Goal: Task Accomplishment & Management: Manage account settings

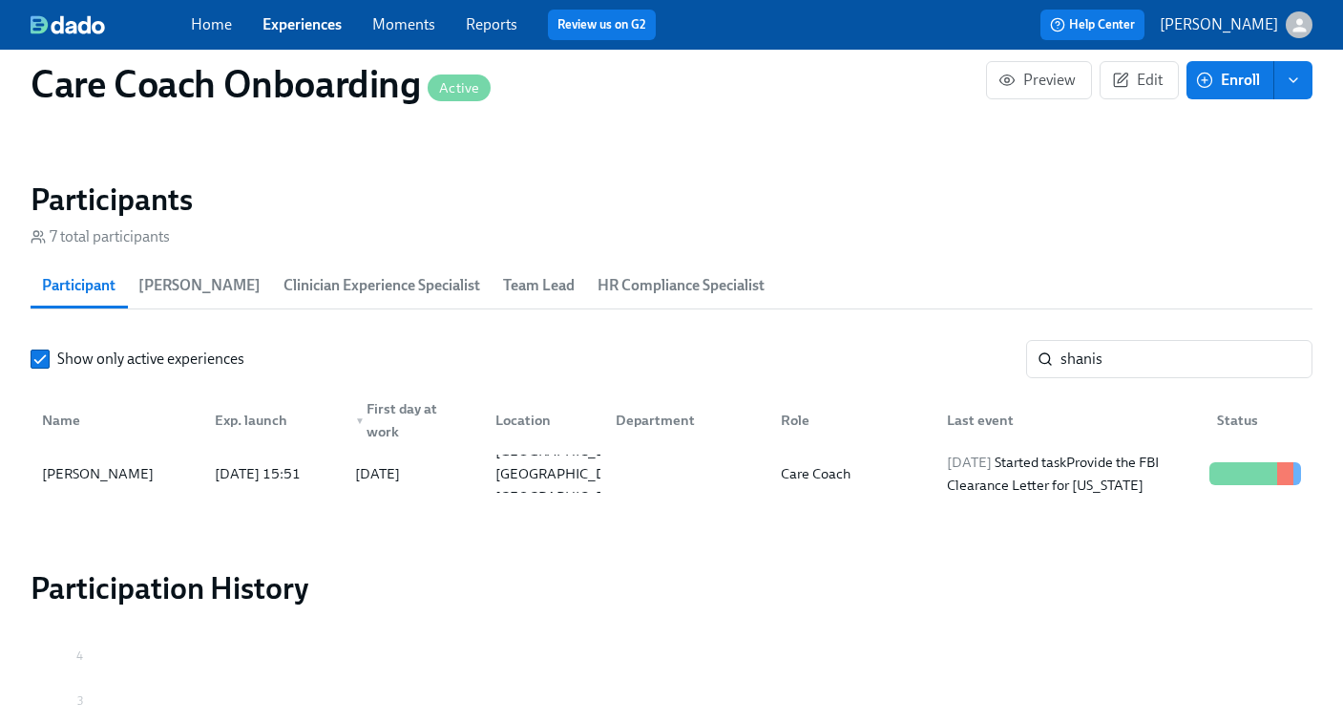
scroll to position [0, 5943]
click at [1069, 355] on input "shanis" at bounding box center [1187, 359] width 252 height 38
paste input "Charlee Belfonte"
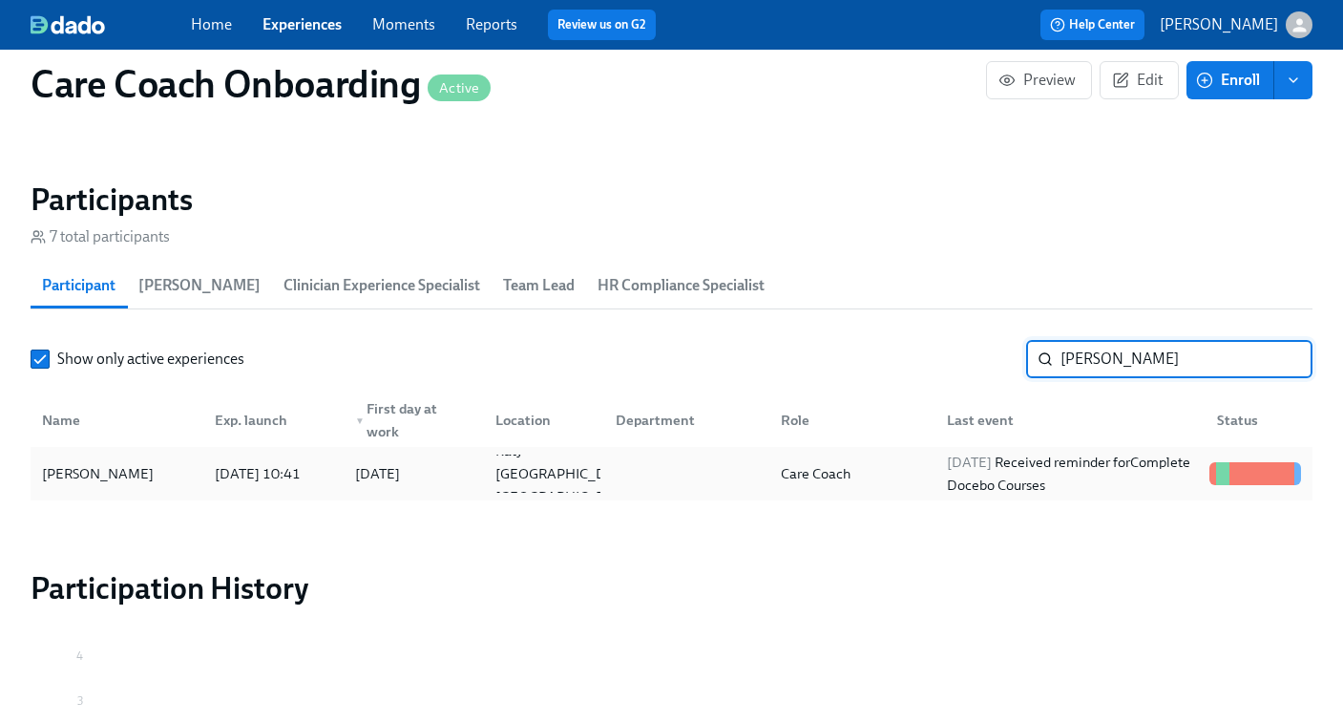
type input "Charlee Belfonte"
click at [905, 468] on div "Care Coach" at bounding box center [848, 473] width 165 height 38
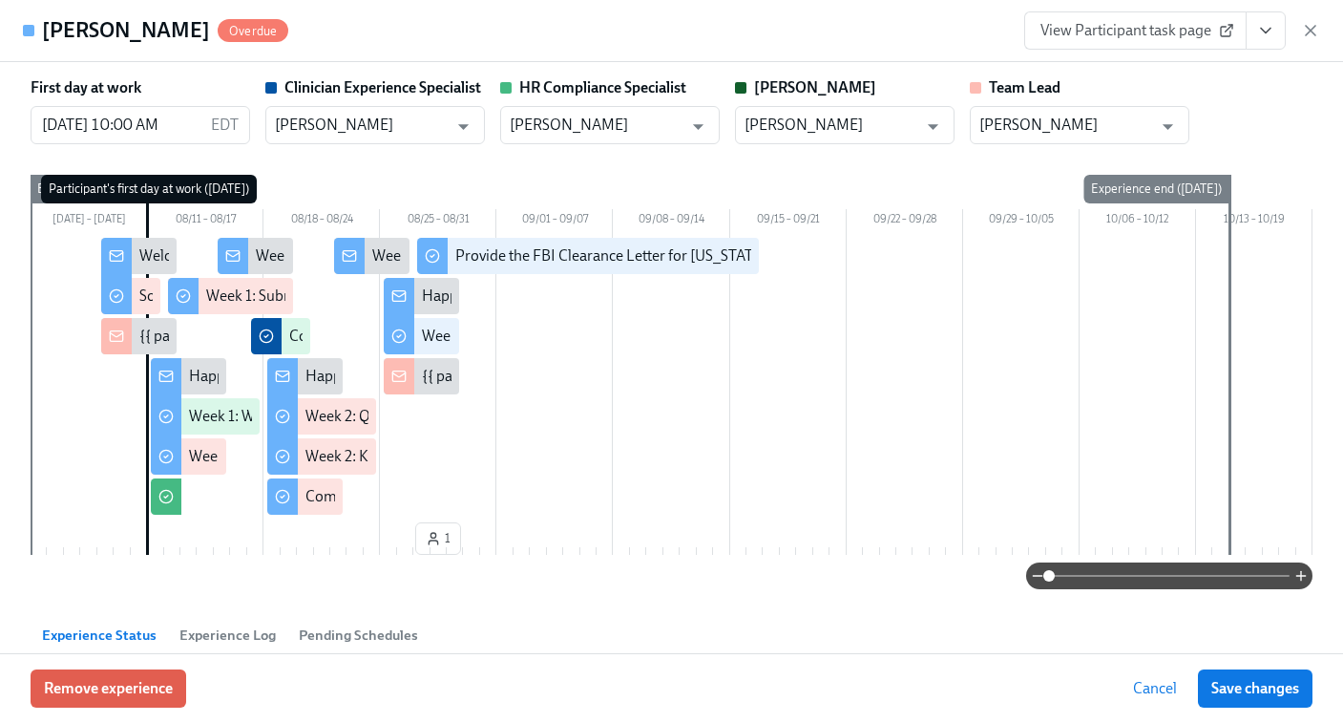
click at [1147, 34] on span "View Participant task page" at bounding box center [1136, 30] width 190 height 19
click at [1318, 26] on icon "button" at bounding box center [1310, 30] width 19 height 19
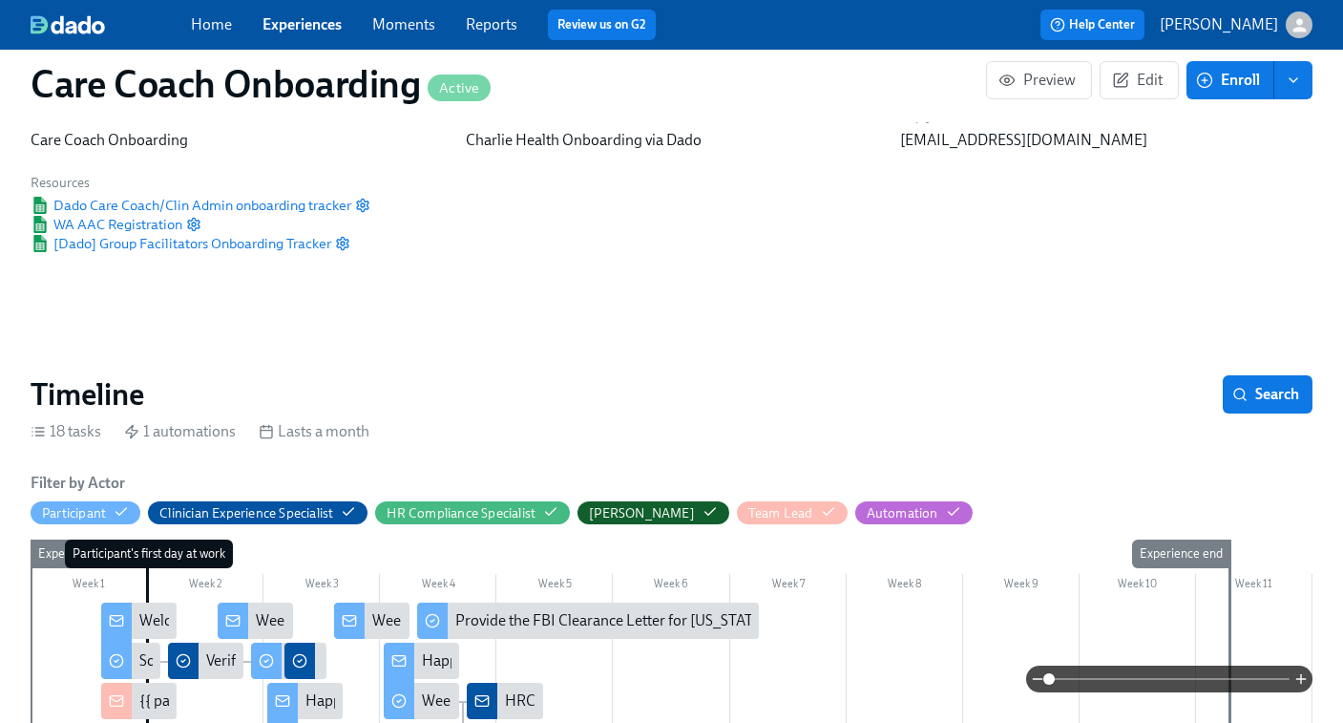
scroll to position [446, 0]
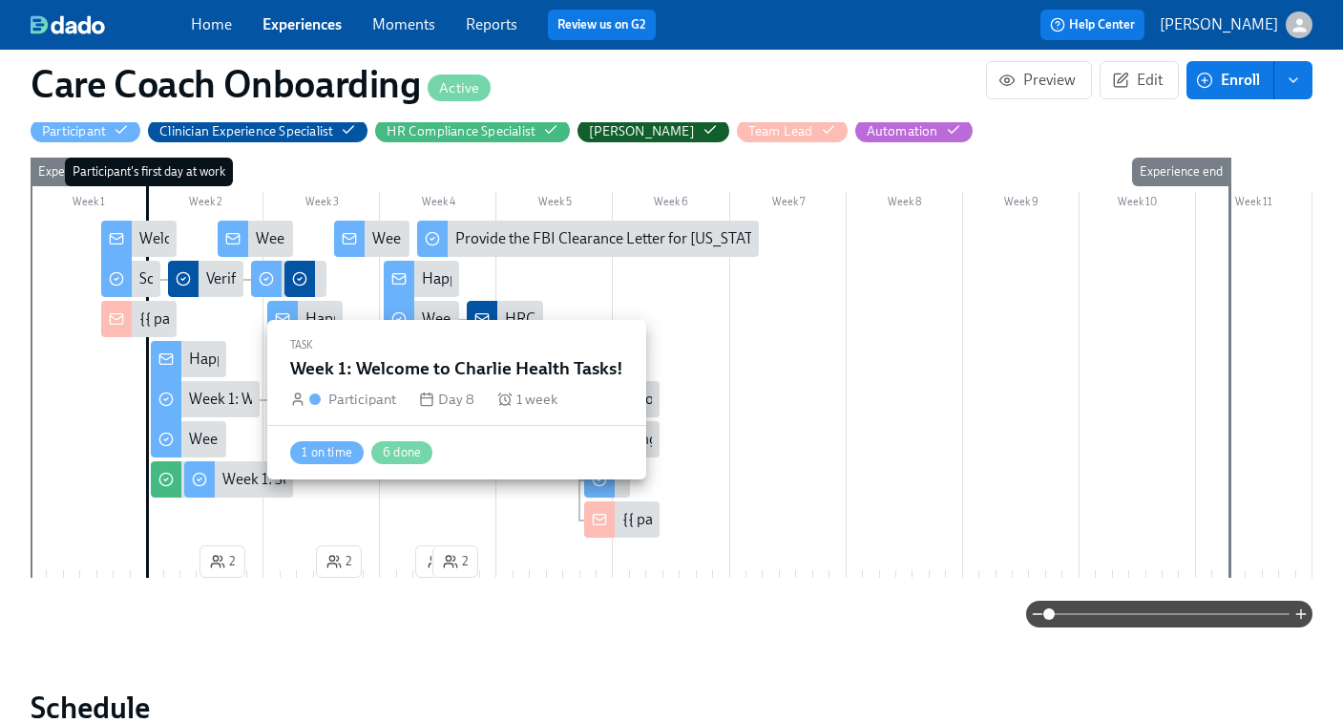
click at [216, 393] on div "Week 1: Welcome to Charlie Health Tasks!" at bounding box center [324, 399] width 270 height 21
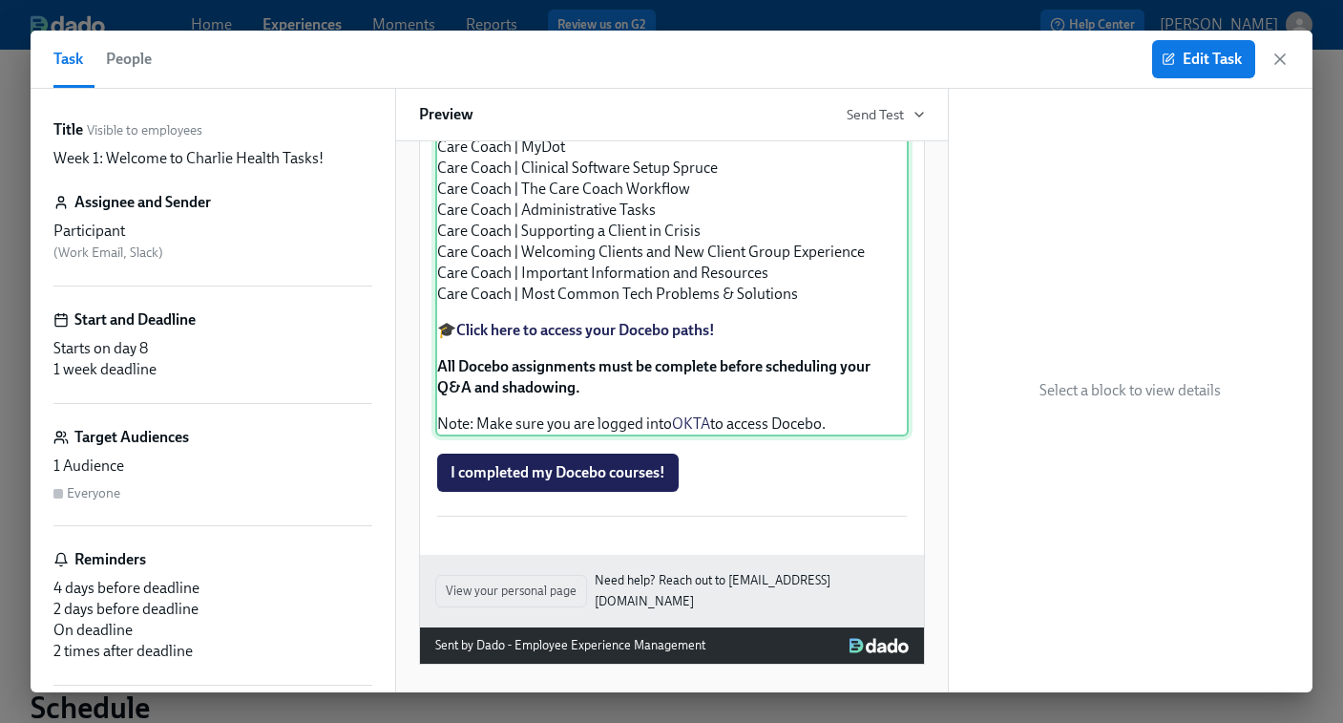
scroll to position [1899, 0]
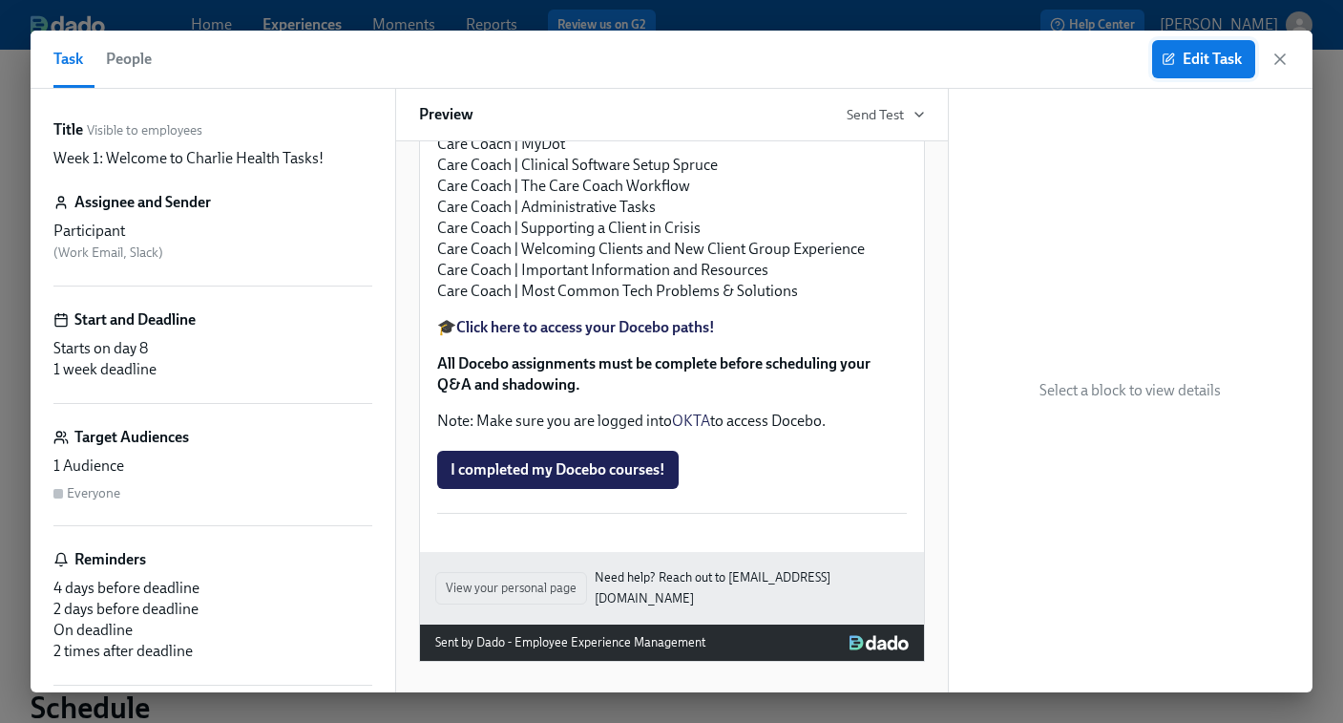
click at [1182, 63] on span "Edit Task" at bounding box center [1204, 59] width 76 height 19
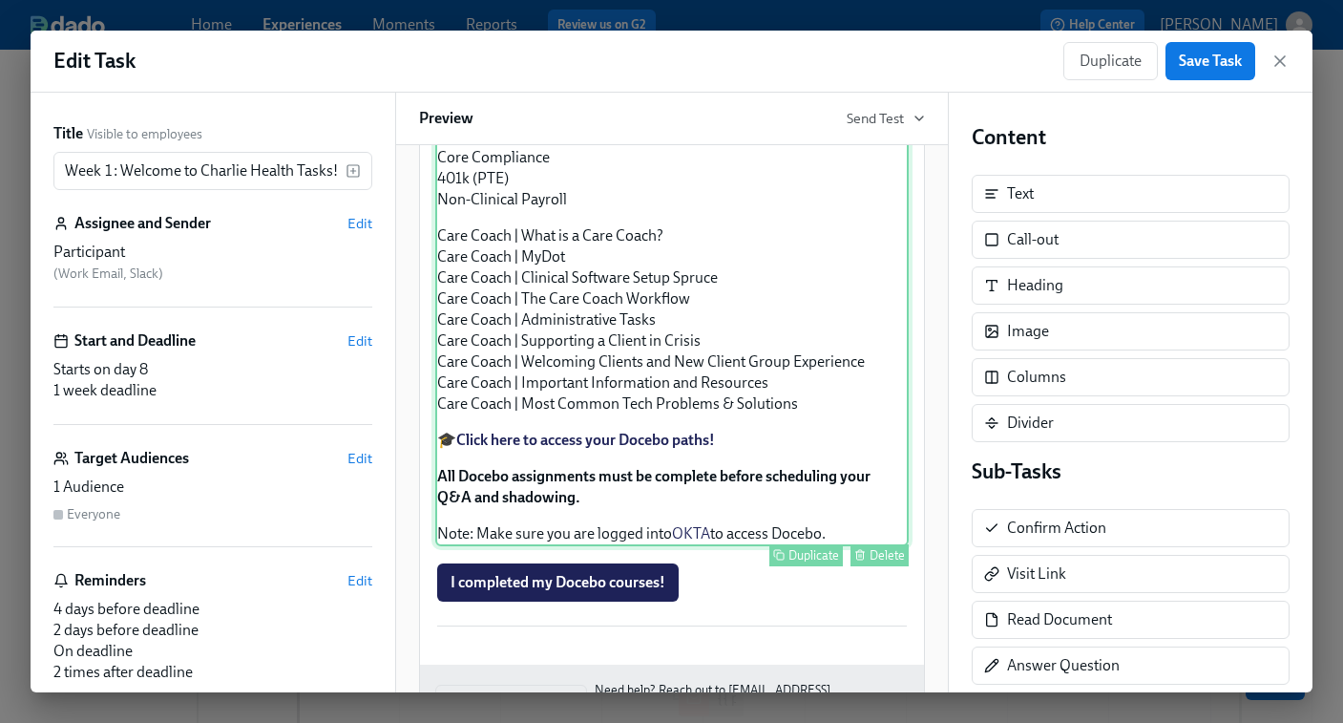
scroll to position [1766, 0]
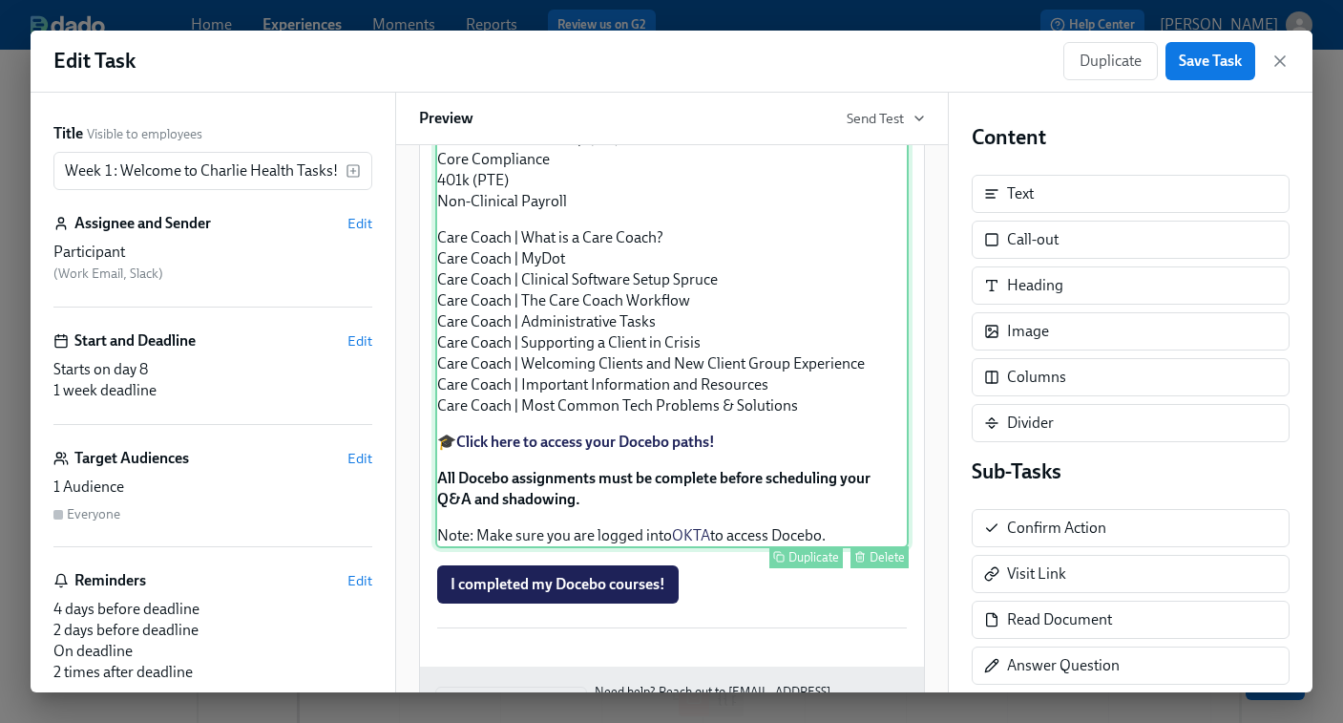
click at [620, 509] on div "Approx completion time: 15-20 hrs As you prepare to start your new role, we wan…" at bounding box center [671, 209] width 473 height 678
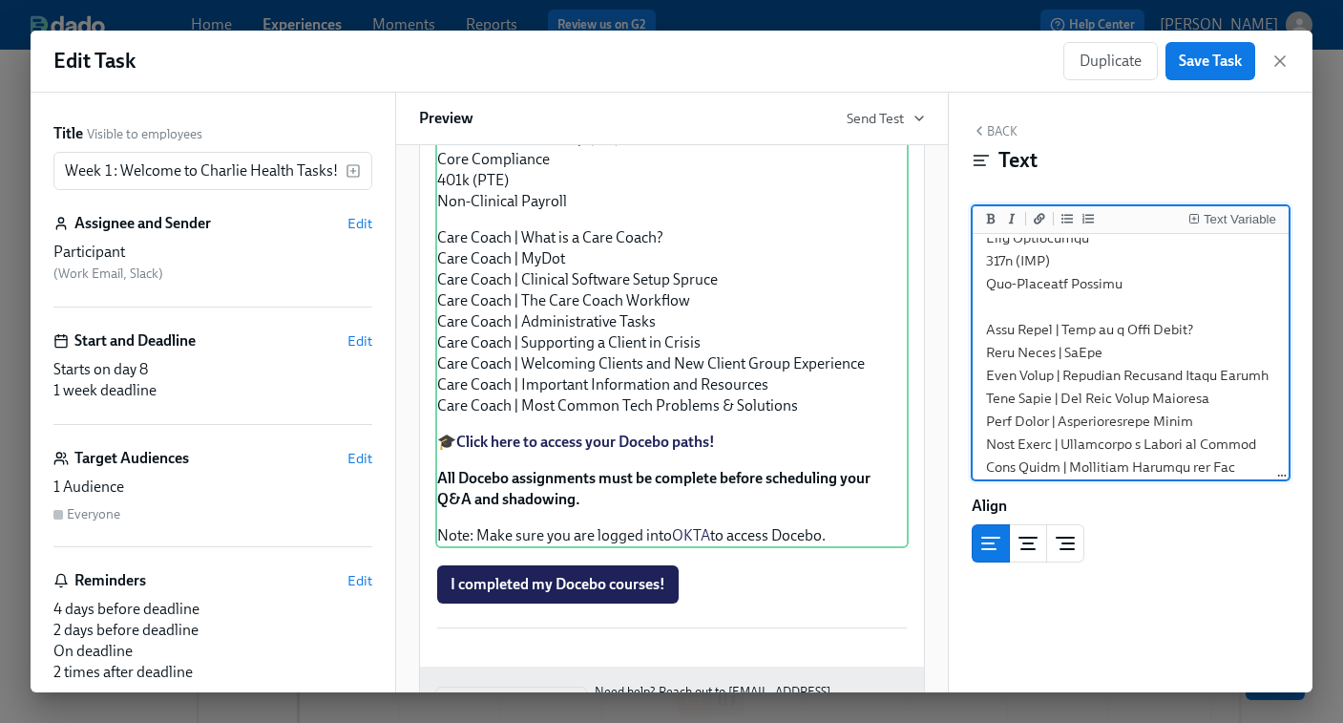
scroll to position [460, 0]
drag, startPoint x: 1200, startPoint y: 321, endPoint x: 1068, endPoint y: 329, distance: 132.0
click at [1068, 329] on textarea at bounding box center [1131, 326] width 309 height 1096
click at [1167, 381] on textarea at bounding box center [1131, 326] width 309 height 1096
click at [1093, 348] on textarea at bounding box center [1131, 326] width 309 height 1096
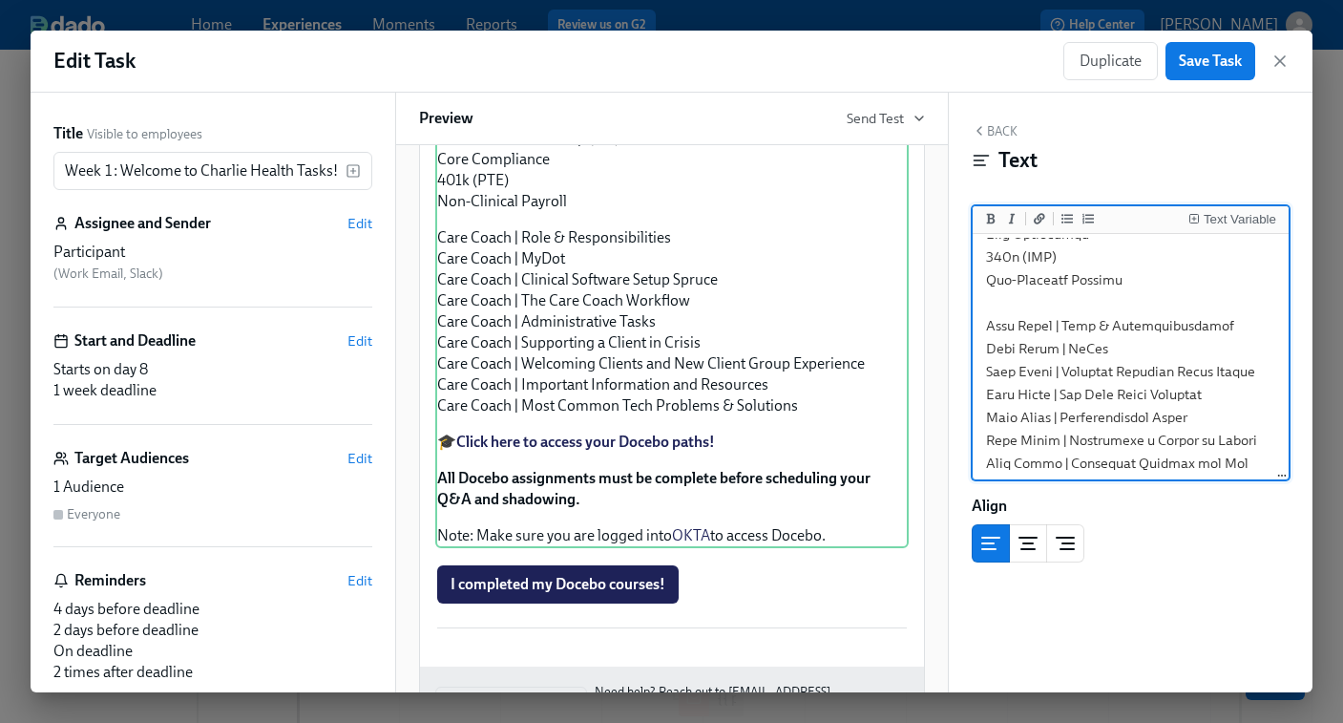
click at [1139, 315] on textarea at bounding box center [1131, 326] width 309 height 1096
click at [1139, 324] on textarea at bounding box center [1131, 326] width 309 height 1096
type textarea "***Approx completion time: 15-20 hrs*** As you prepare to start your new role, …"
click at [1204, 64] on span "Save Task" at bounding box center [1210, 61] width 63 height 19
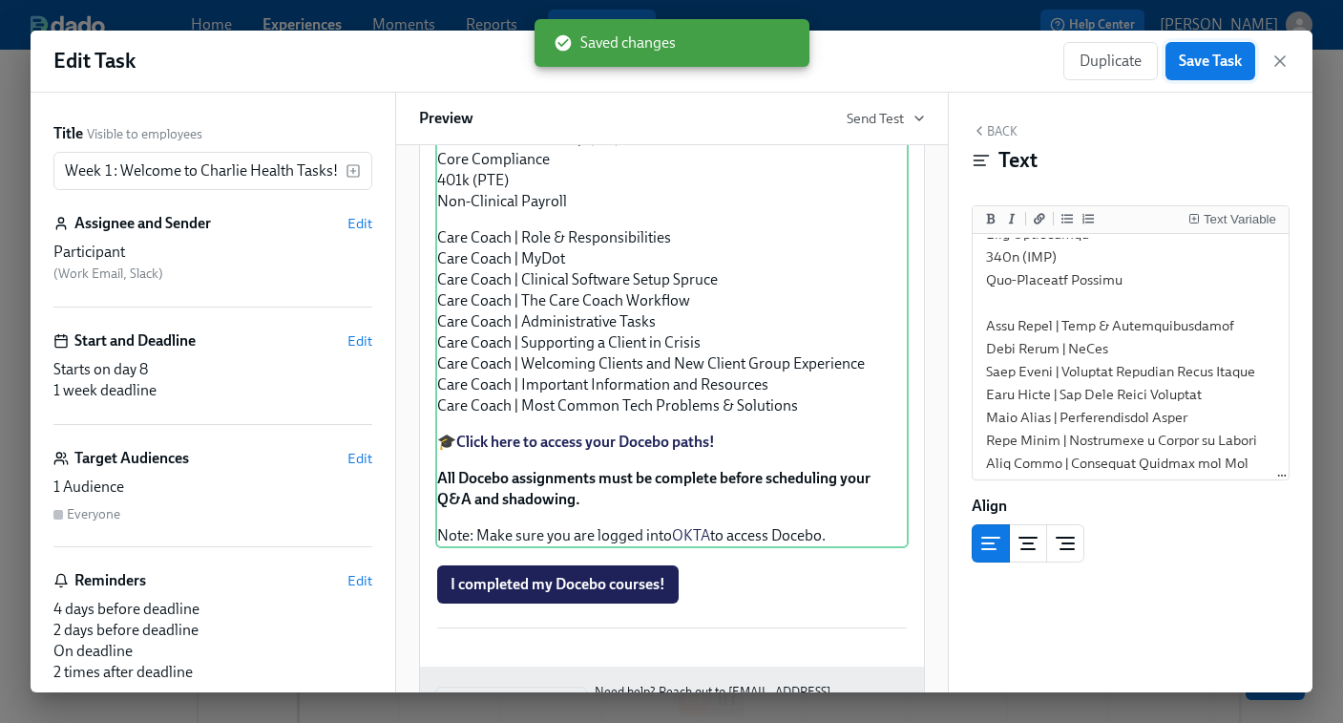
click at [1204, 64] on span "Save Task" at bounding box center [1210, 61] width 63 height 19
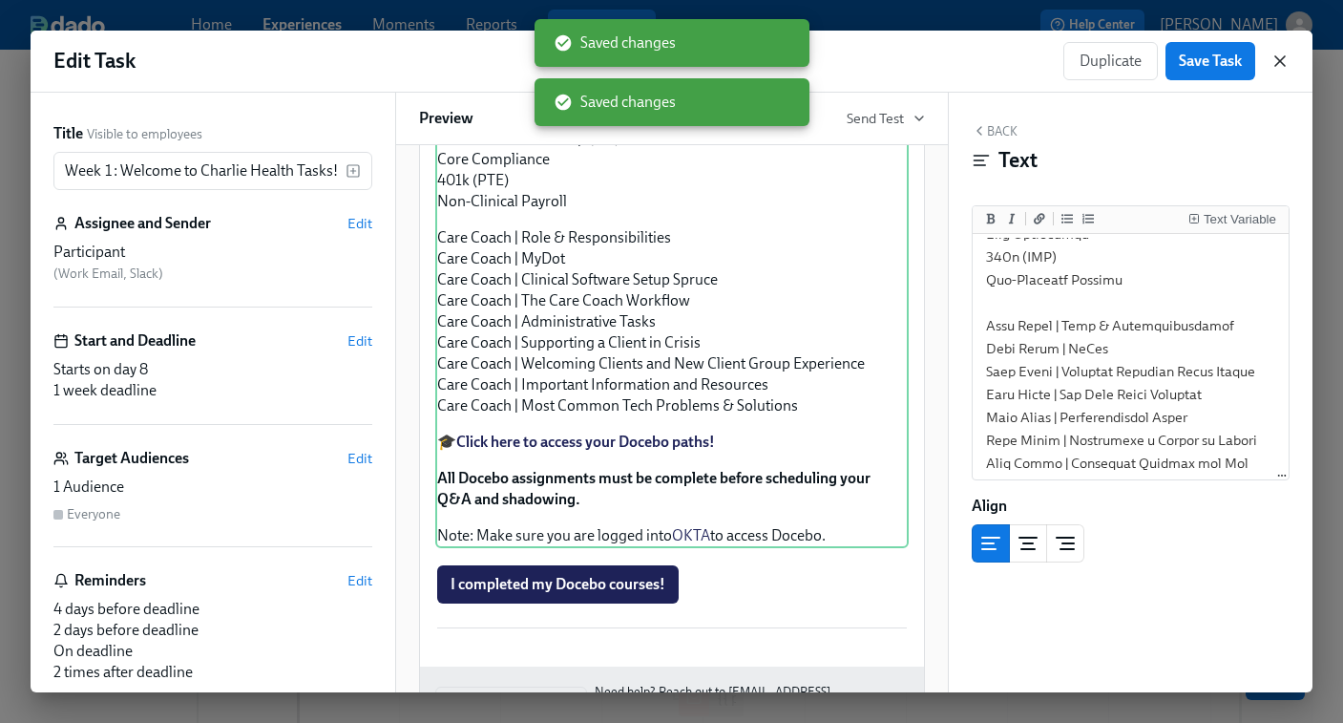
click at [1279, 58] on icon "button" at bounding box center [1280, 61] width 19 height 19
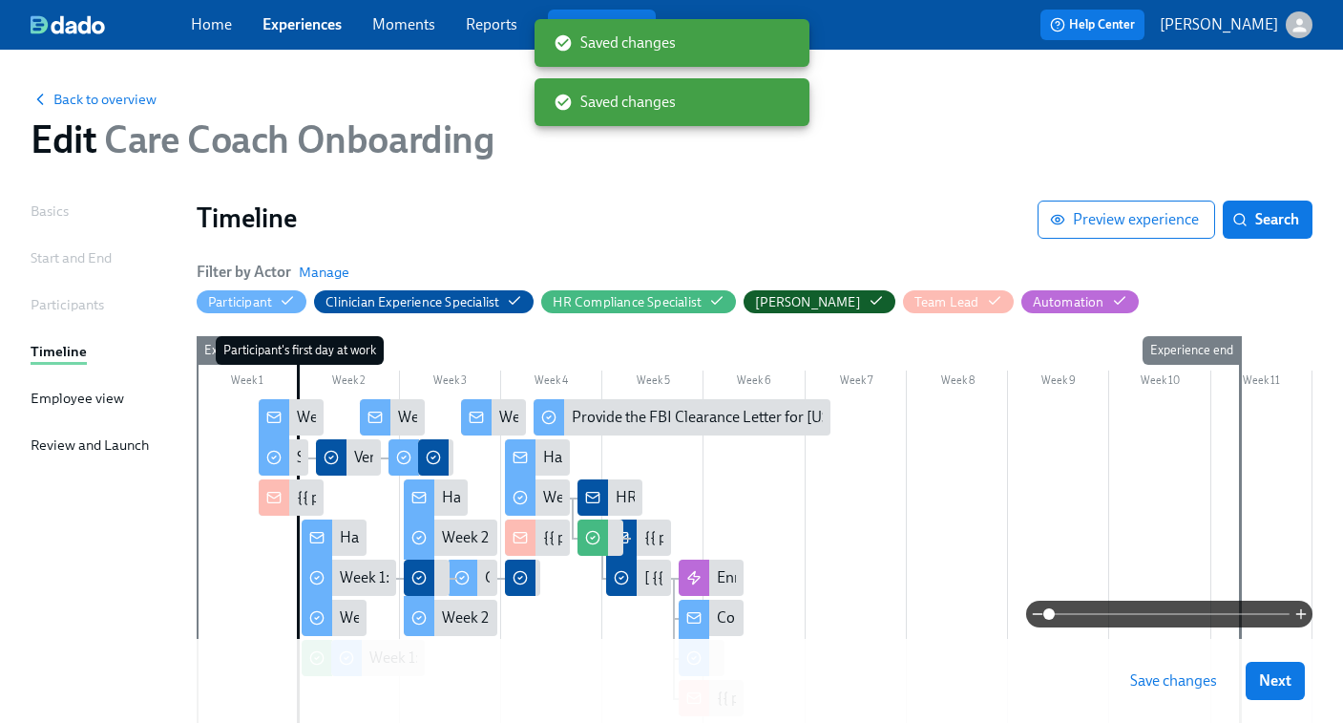
click at [1151, 683] on span "Save changes" at bounding box center [1173, 680] width 87 height 19
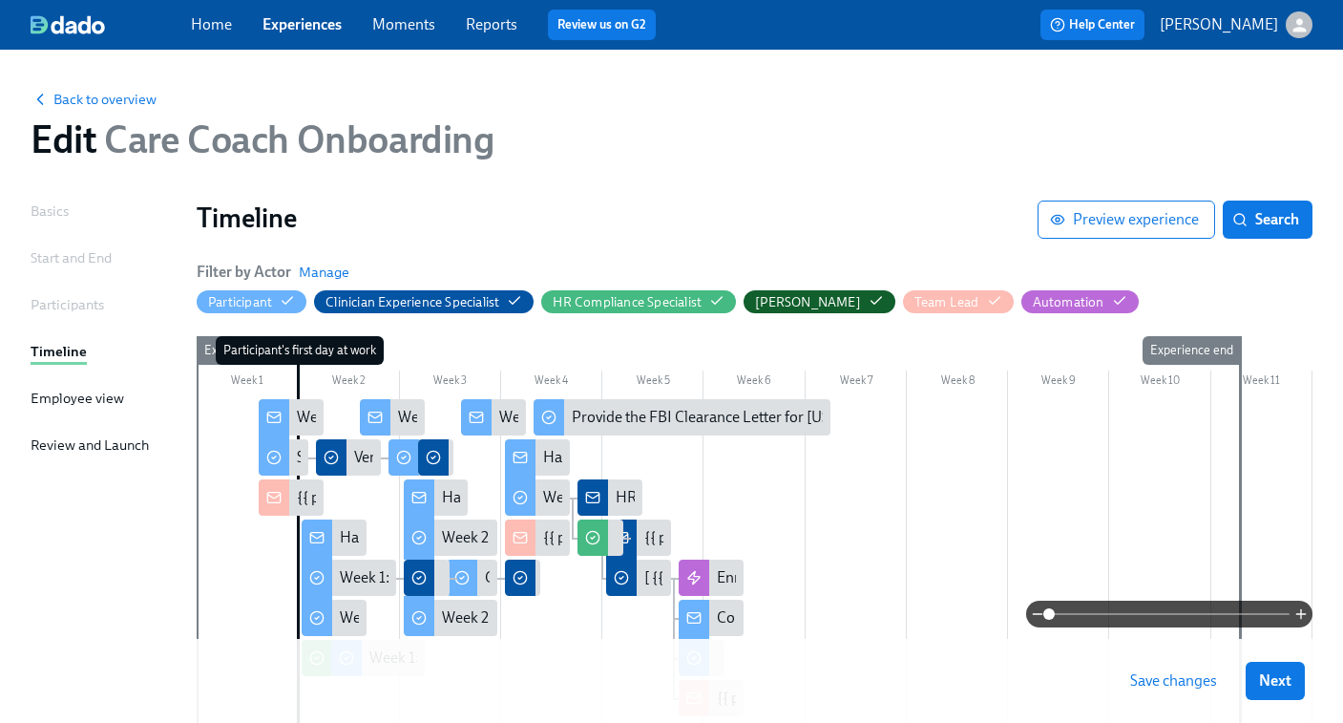
click at [1154, 679] on span "Save changes" at bounding box center [1173, 680] width 87 height 19
click at [299, 17] on link "Experiences" at bounding box center [302, 24] width 79 height 18
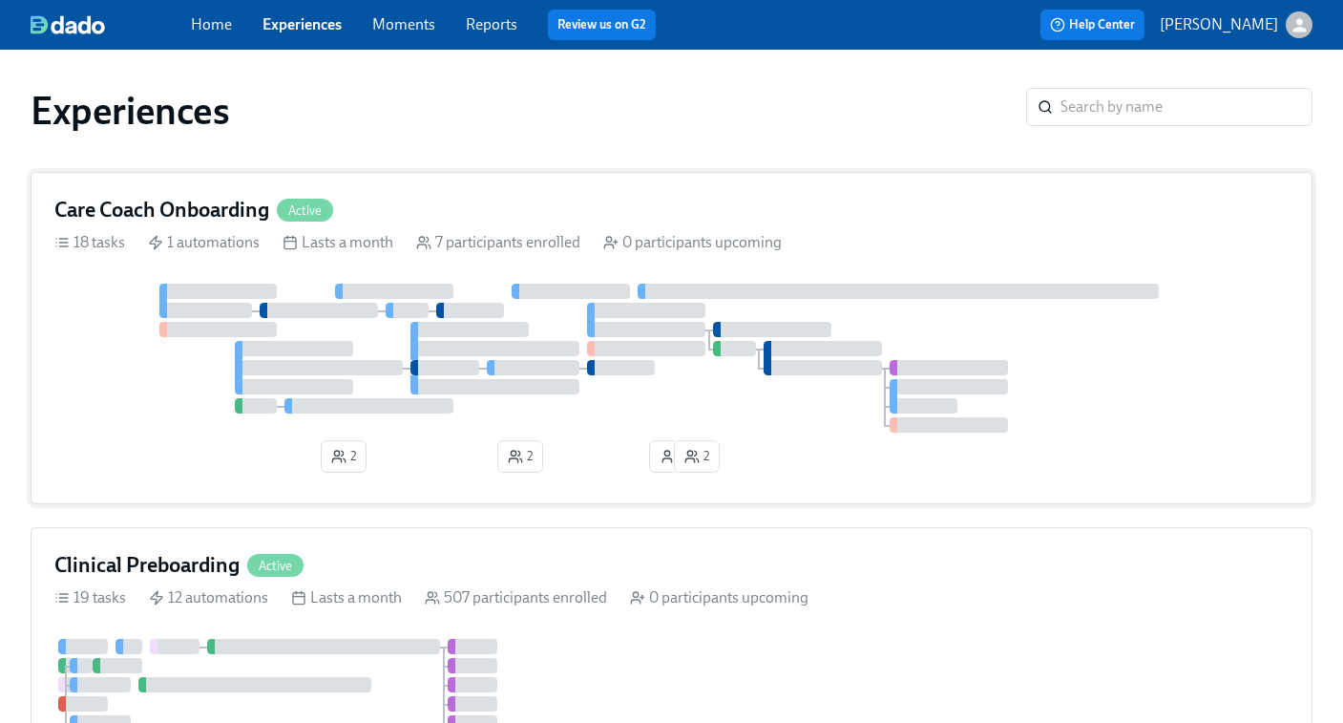
click at [621, 344] on div at bounding box center [646, 348] width 118 height 15
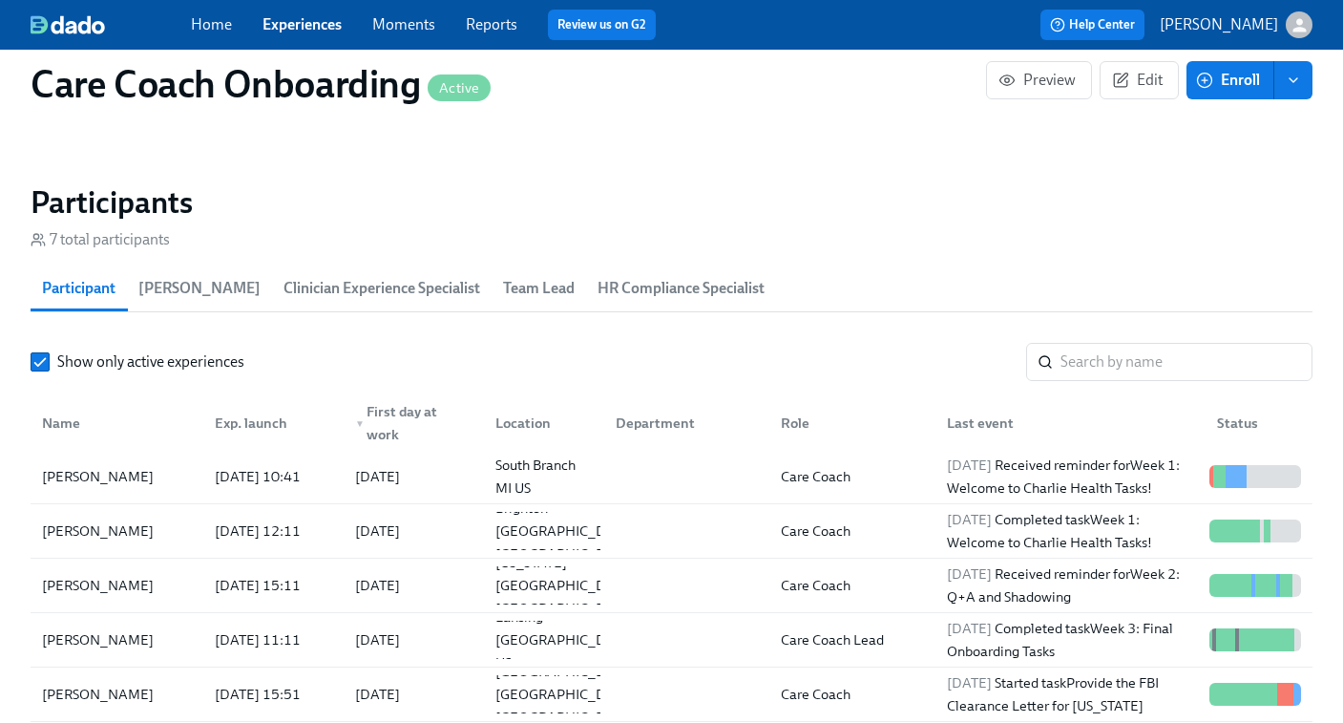
scroll to position [1584, 0]
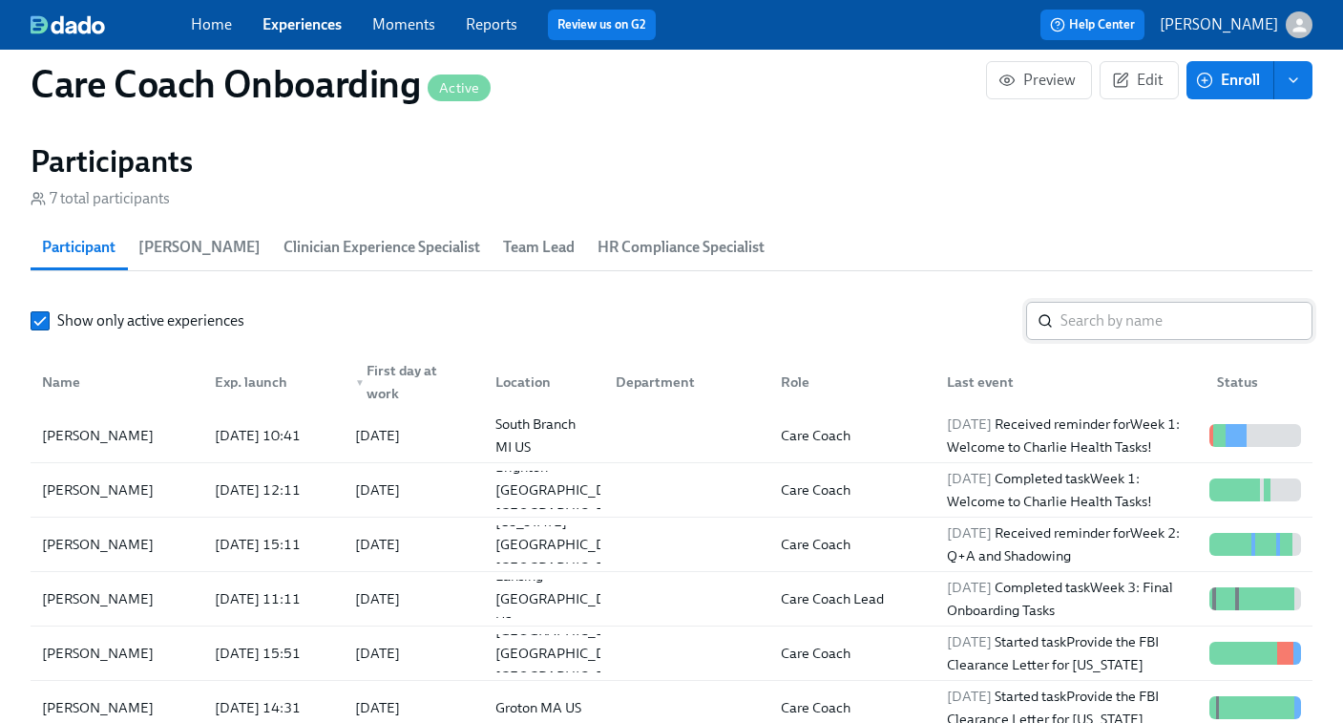
click at [1090, 334] on input "search" at bounding box center [1187, 321] width 252 height 38
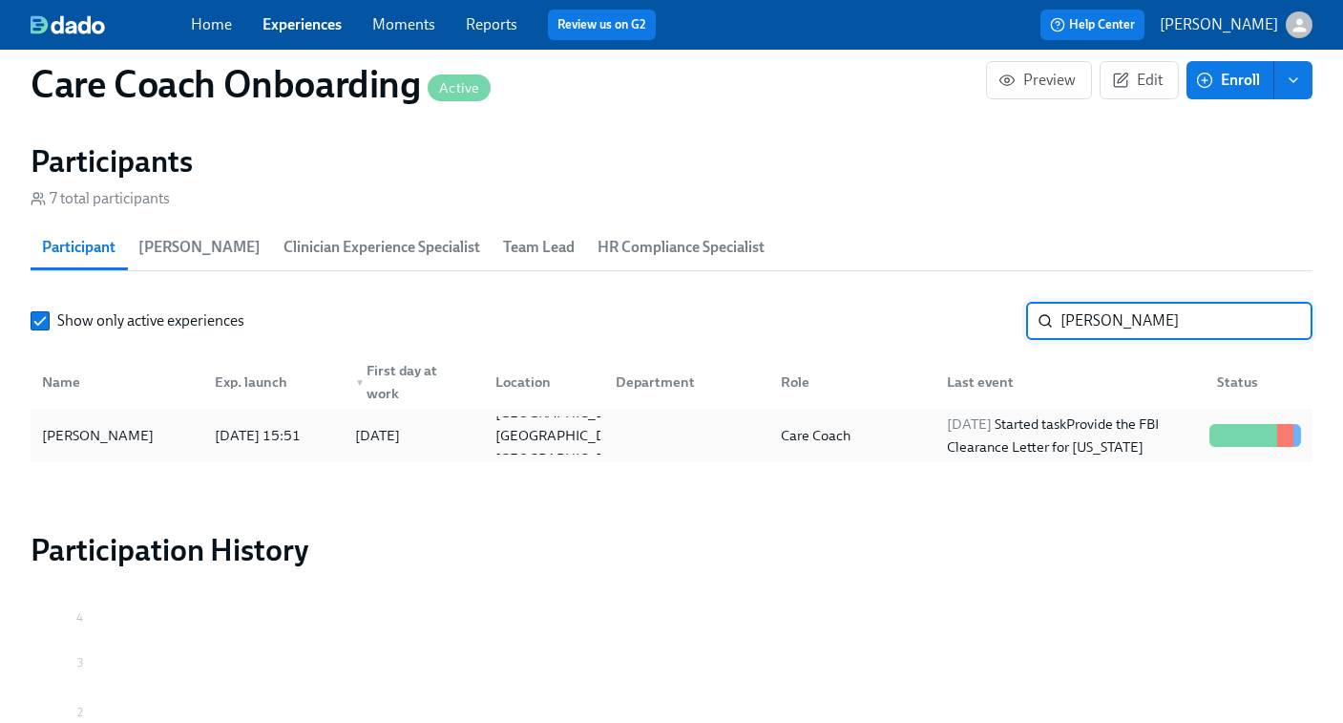
type input "shanise"
click at [913, 445] on div "Care Coach" at bounding box center [848, 435] width 165 height 38
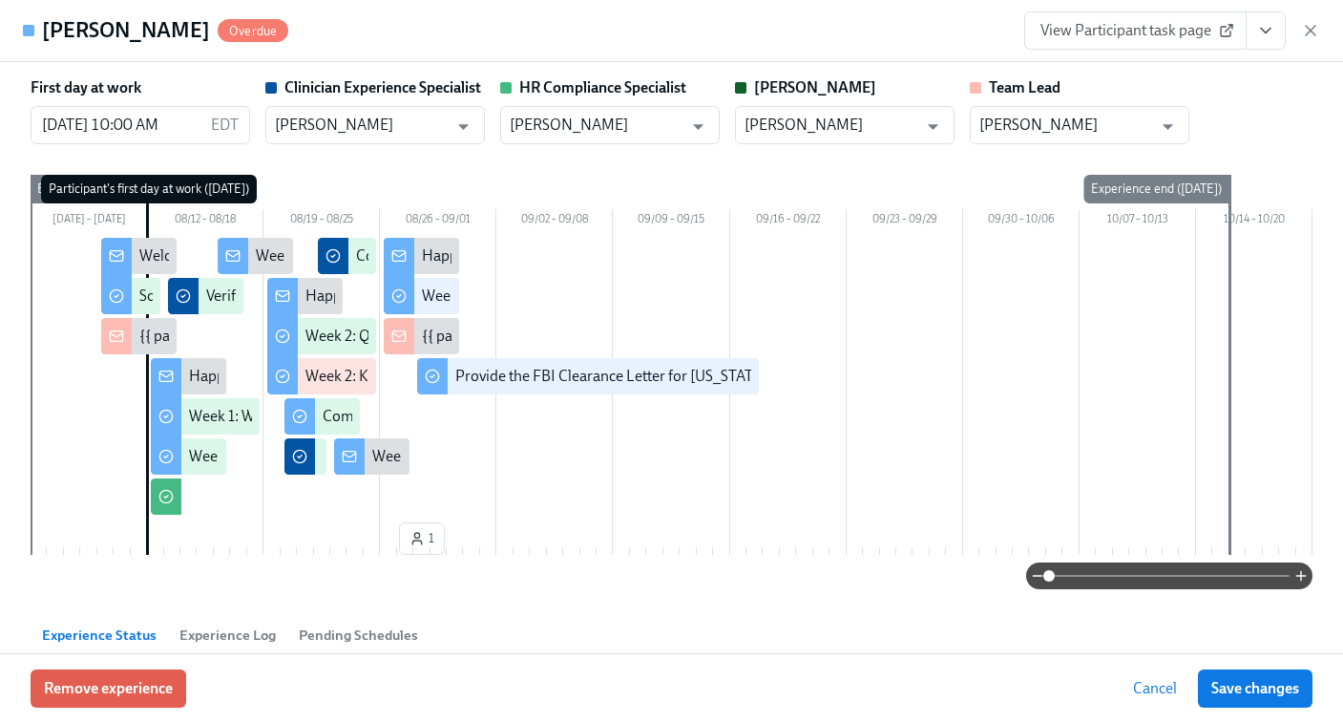
click at [1156, 32] on span "View Participant task page" at bounding box center [1136, 30] width 190 height 19
click at [1303, 29] on icon "button" at bounding box center [1310, 30] width 19 height 19
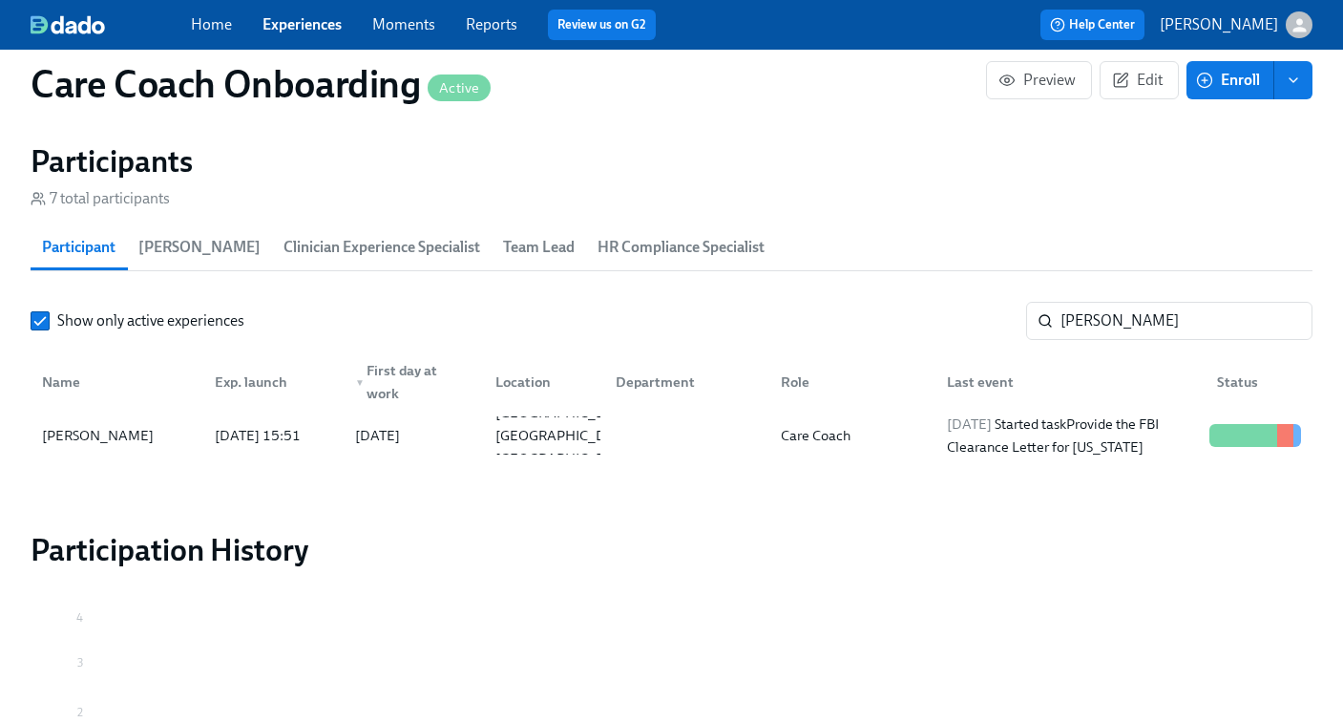
click at [280, 26] on link "Experiences" at bounding box center [302, 24] width 79 height 18
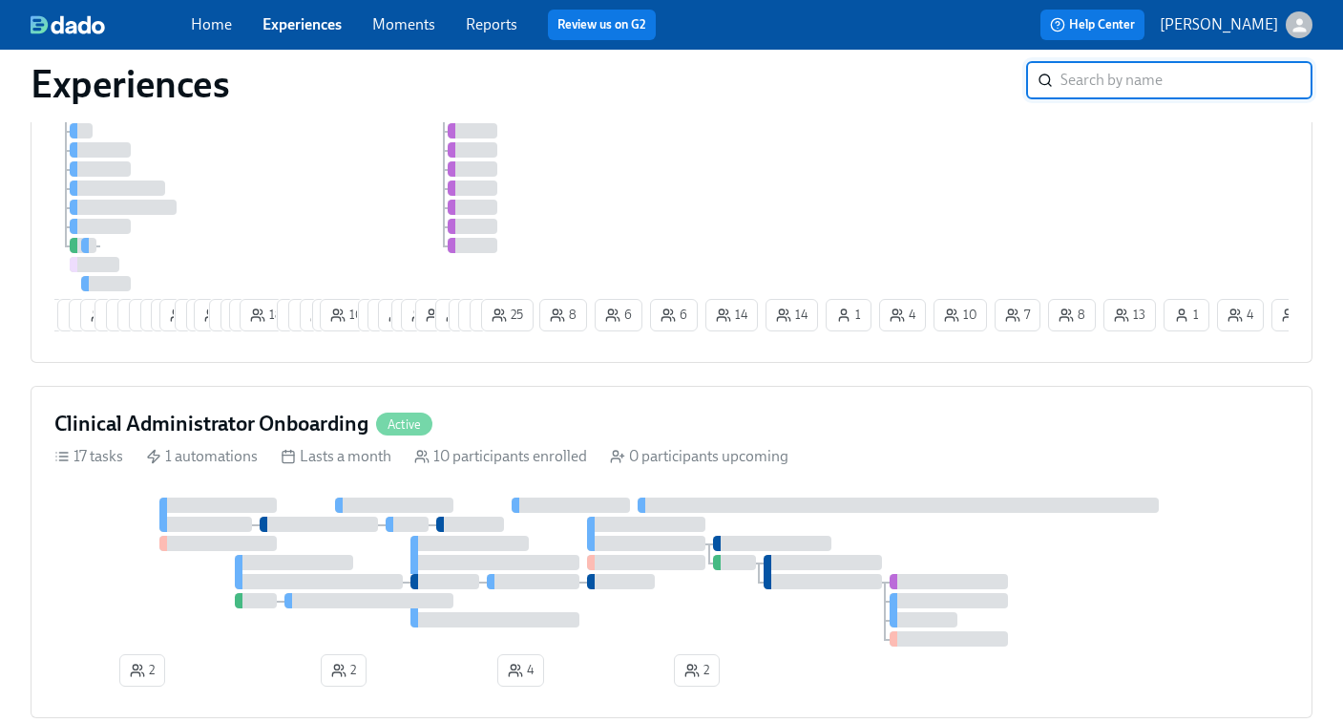
scroll to position [785, 0]
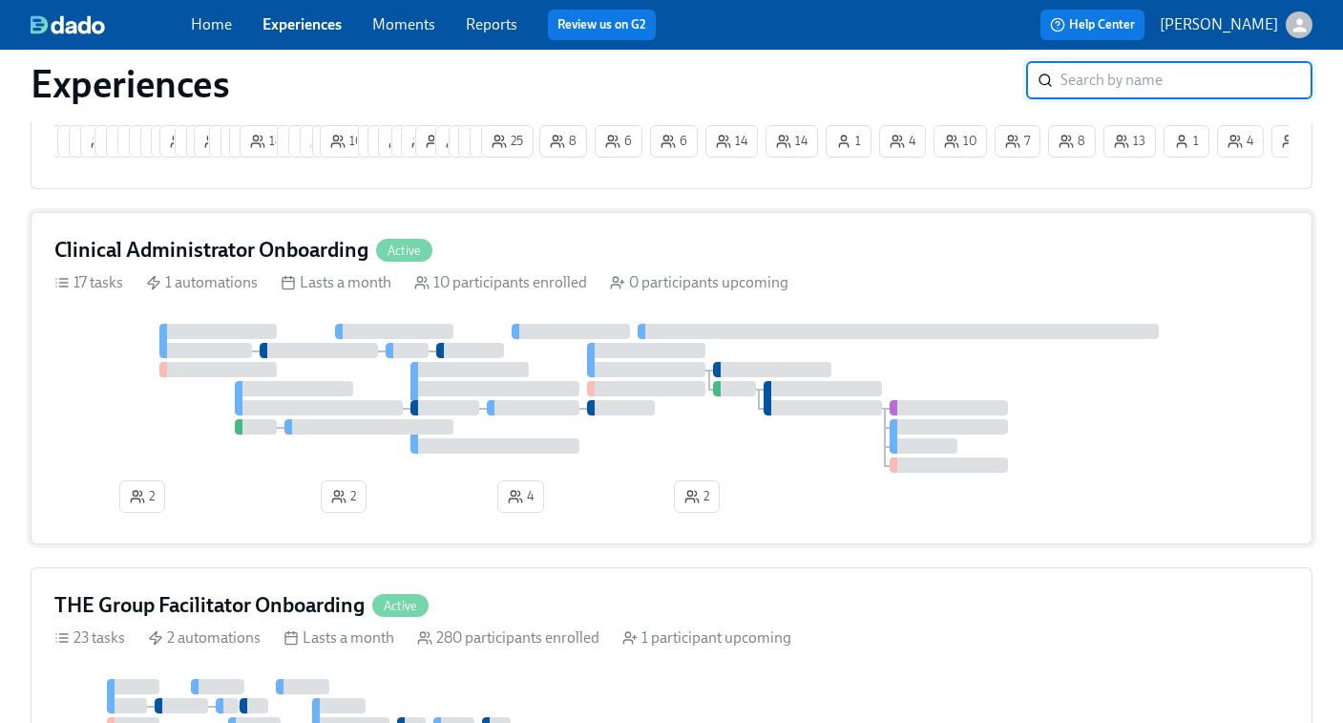
click at [725, 374] on div at bounding box center [772, 369] width 118 height 15
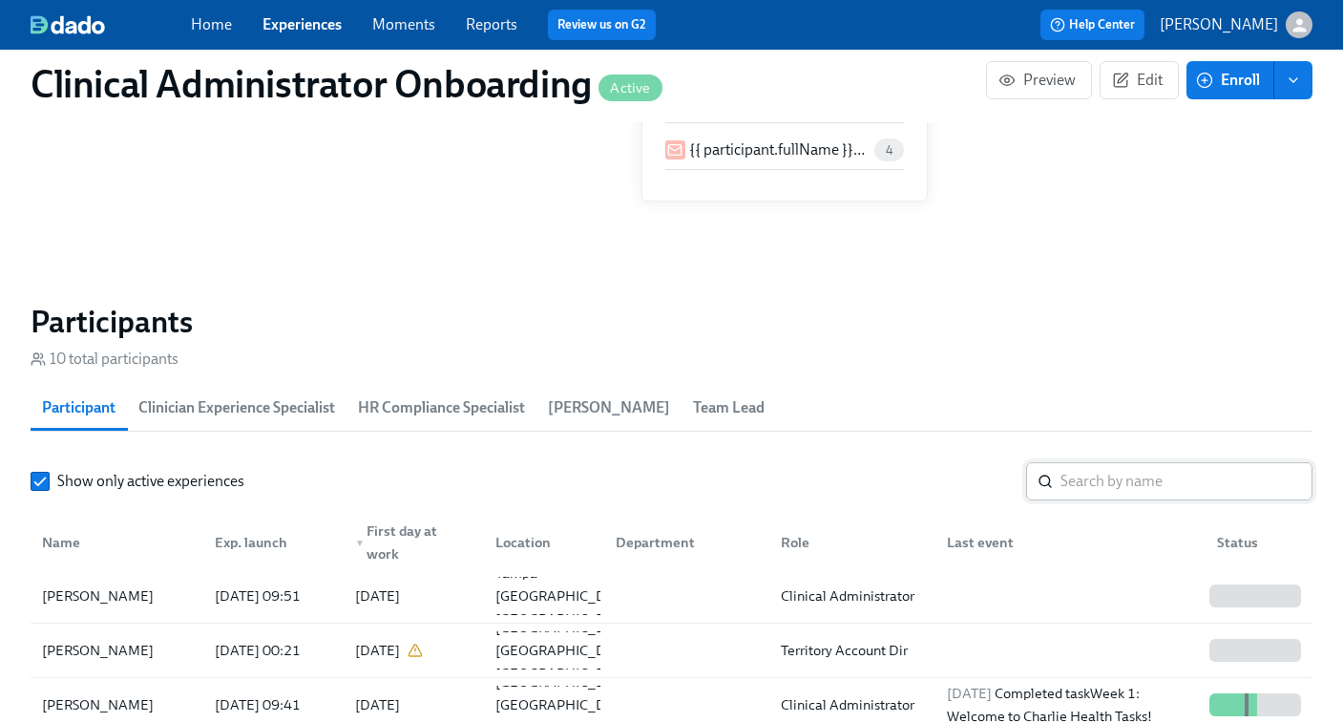
scroll to position [1432, 0]
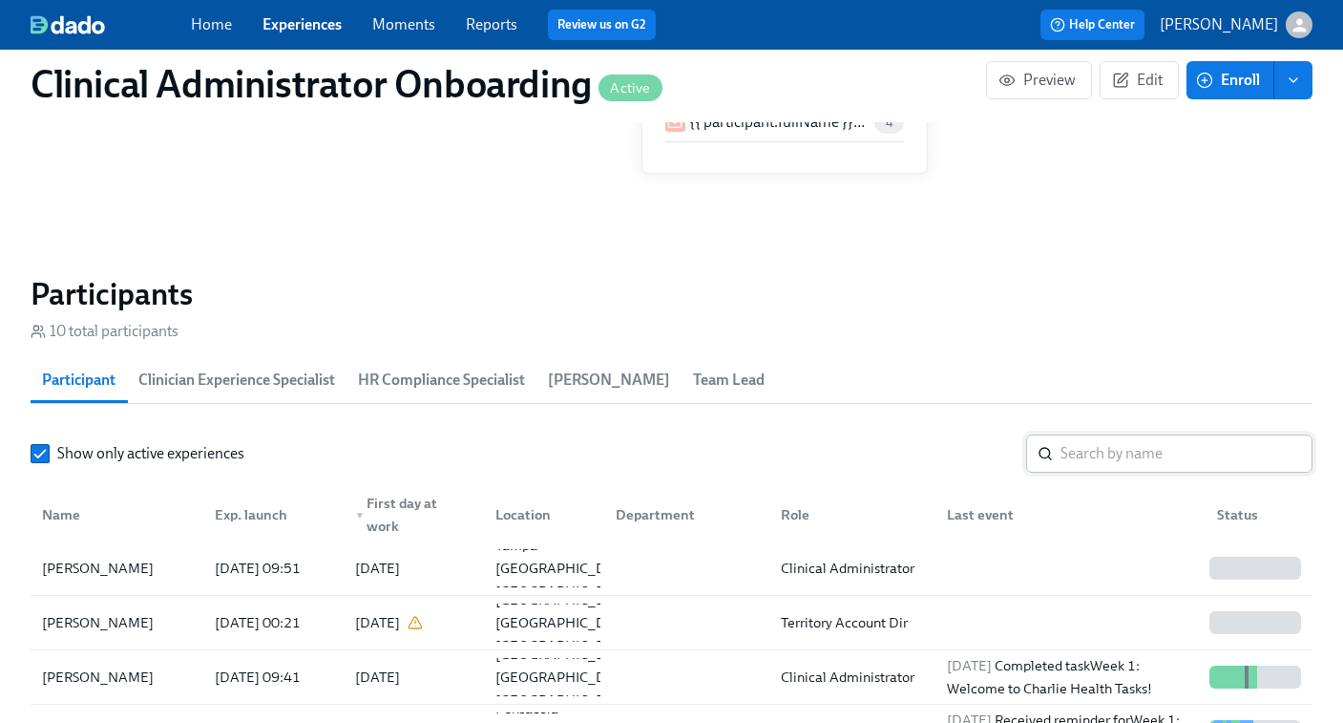
click at [1105, 460] on input "search" at bounding box center [1187, 453] width 252 height 38
paste input "Kayla Reams"
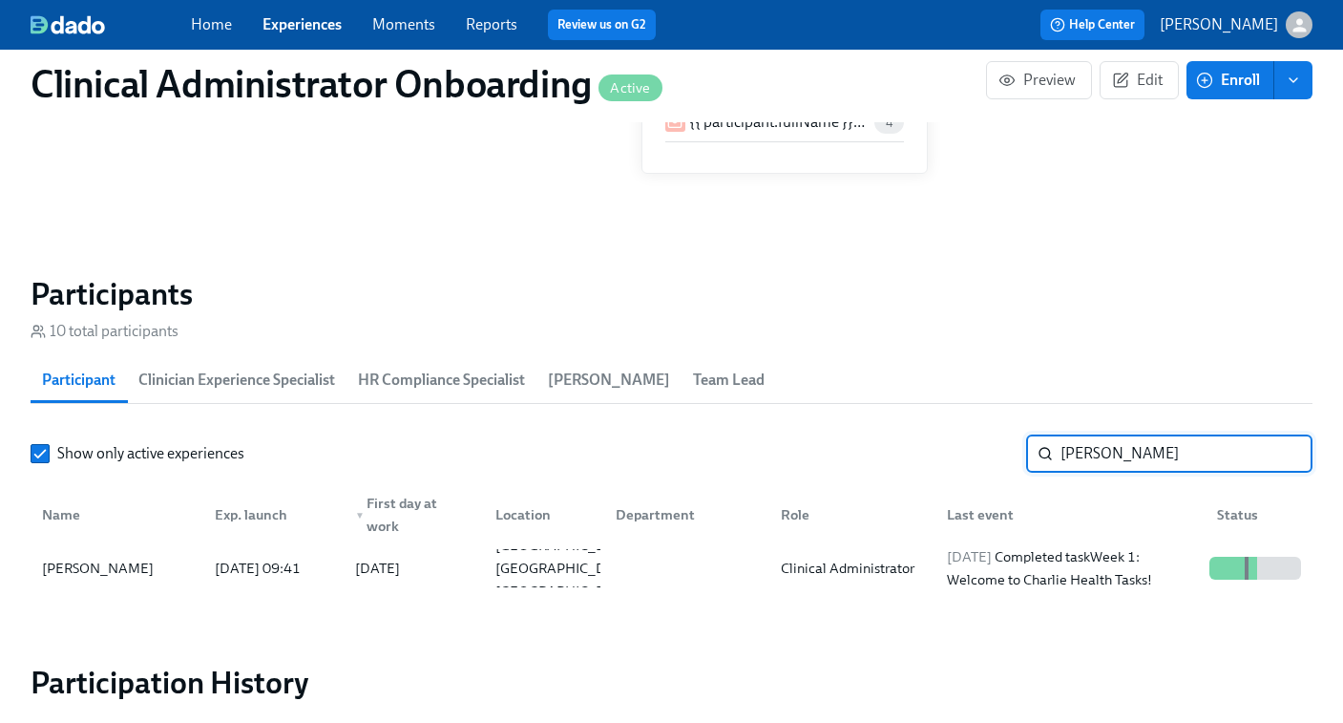
type input "Kayla Reams"
click at [1076, 571] on div "2025/08/28 Completed task Week 1: Welcome to Charlie Health Tasks!" at bounding box center [1070, 568] width 263 height 46
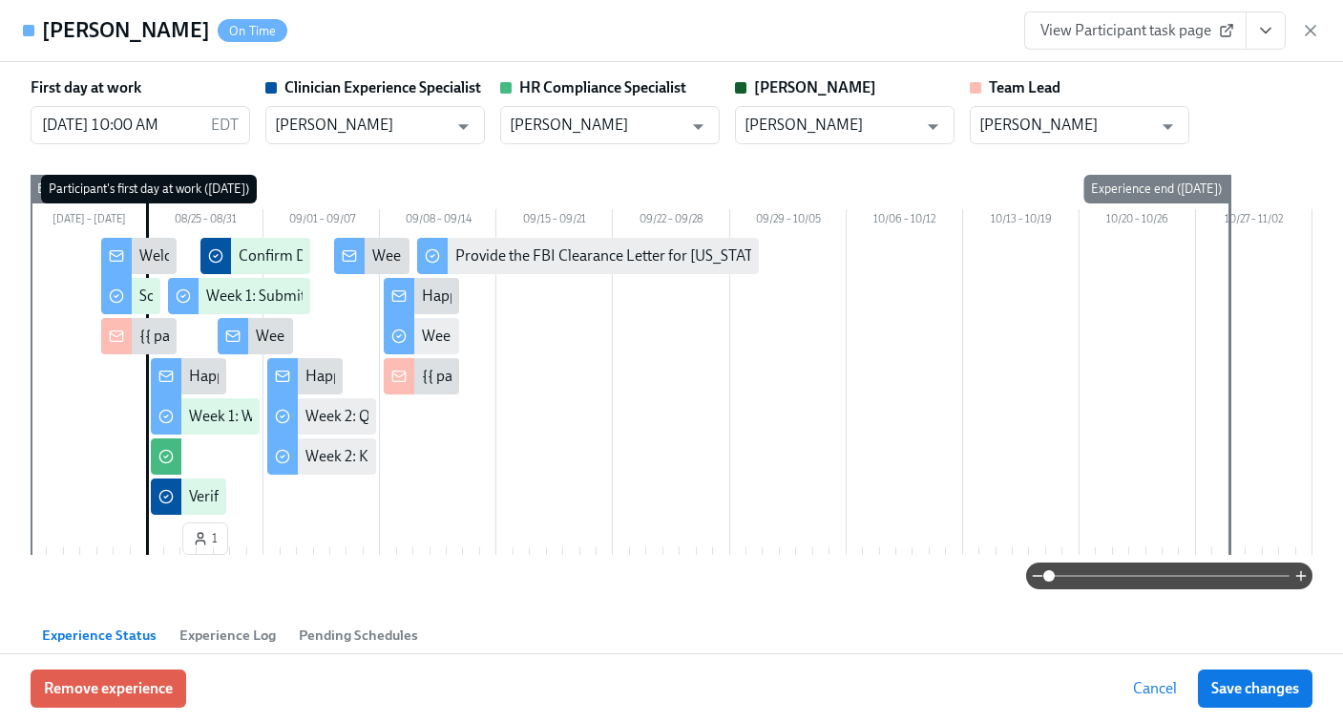
click at [1136, 35] on span "View Participant task page" at bounding box center [1136, 30] width 190 height 19
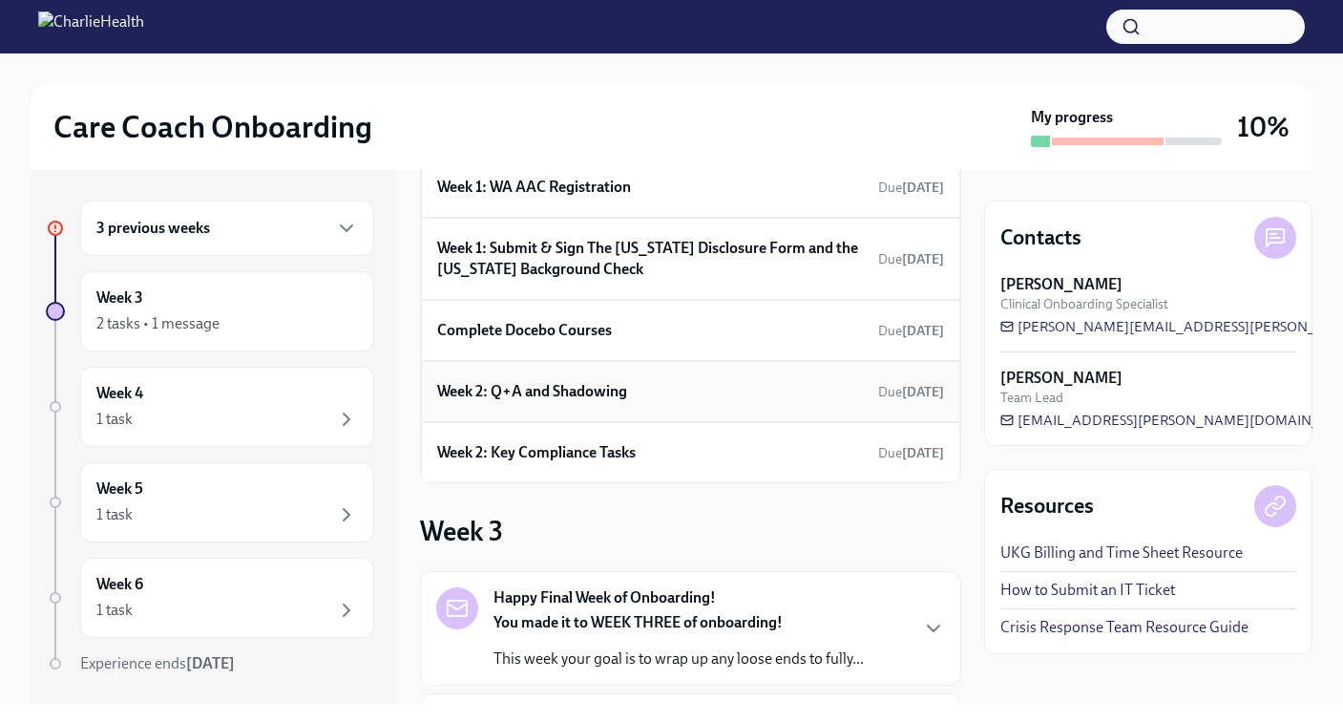
scroll to position [218, 0]
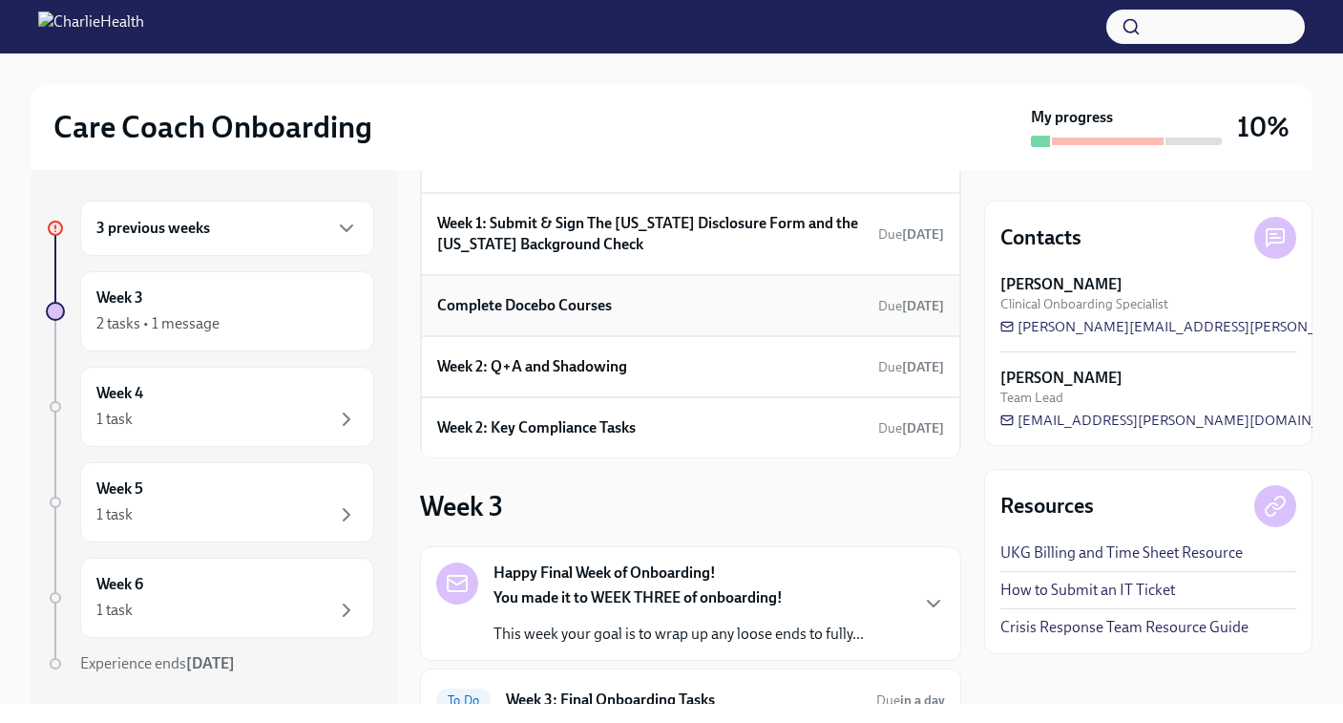
click at [620, 304] on div "Complete Docebo Courses Due 6 days ago" at bounding box center [690, 305] width 507 height 29
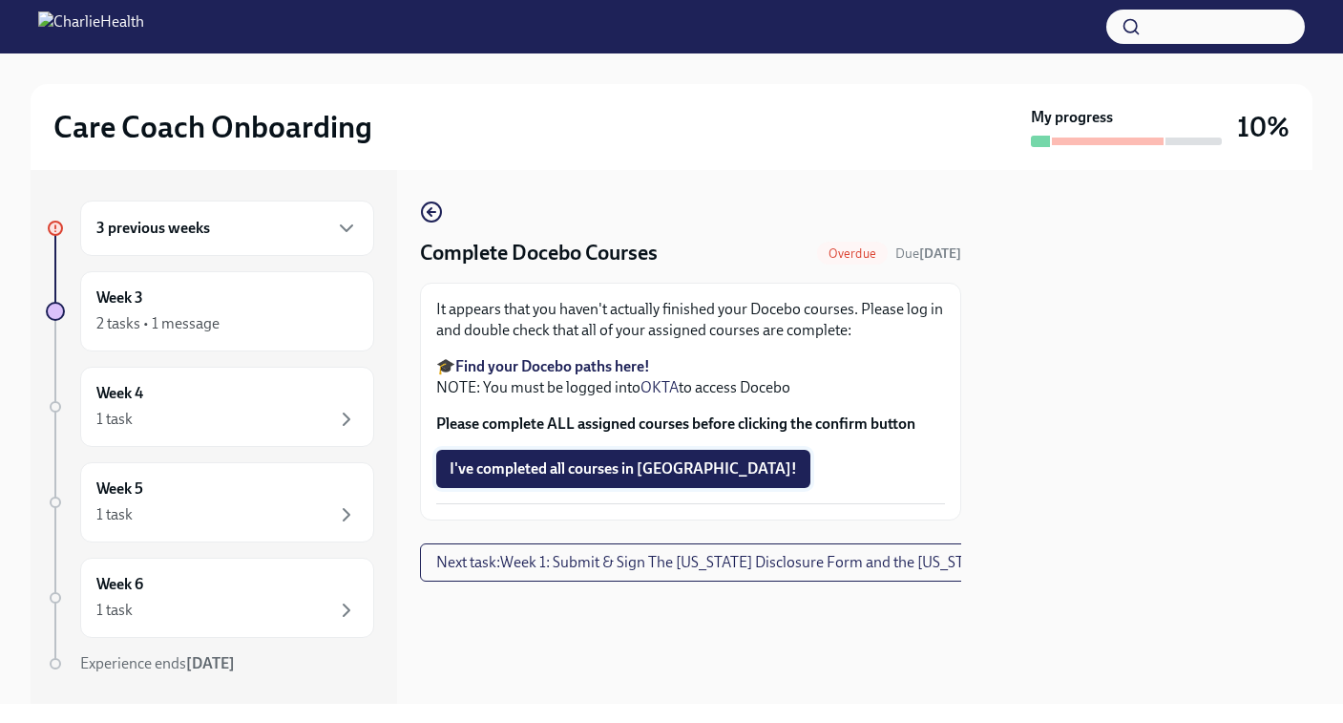
click at [596, 474] on span "I've completed all courses in Docebo!" at bounding box center [623, 468] width 347 height 19
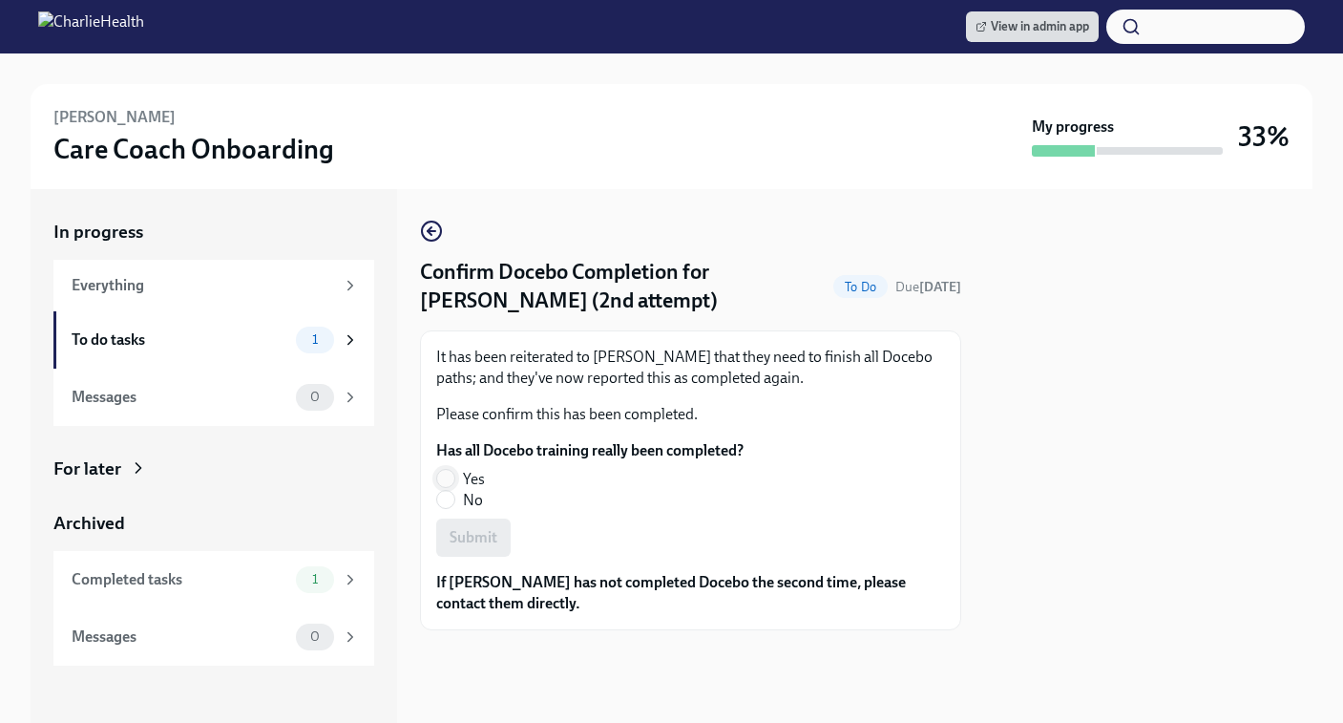
click at [441, 473] on input "Yes" at bounding box center [445, 478] width 17 height 17
radio input "true"
click at [481, 547] on button "Submit" at bounding box center [473, 537] width 74 height 38
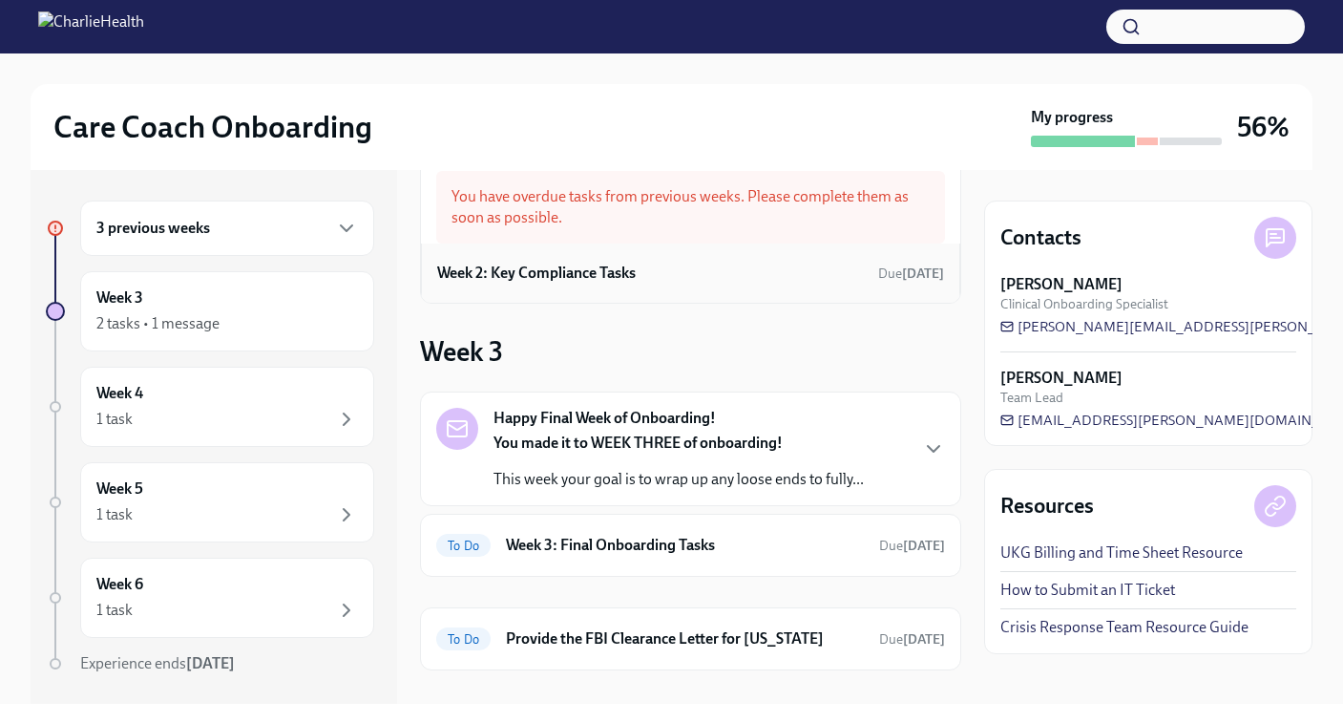
scroll to position [74, 0]
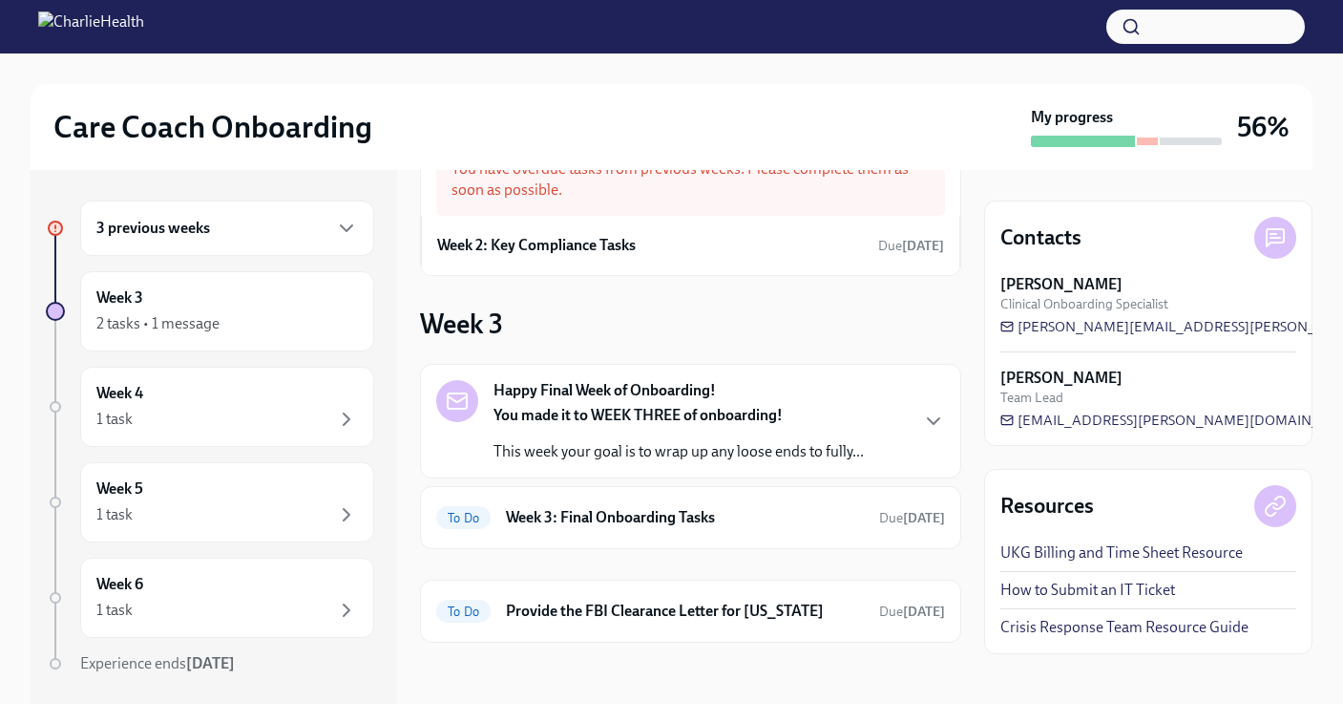
click at [189, 233] on h6 "3 previous weeks" at bounding box center [153, 228] width 114 height 21
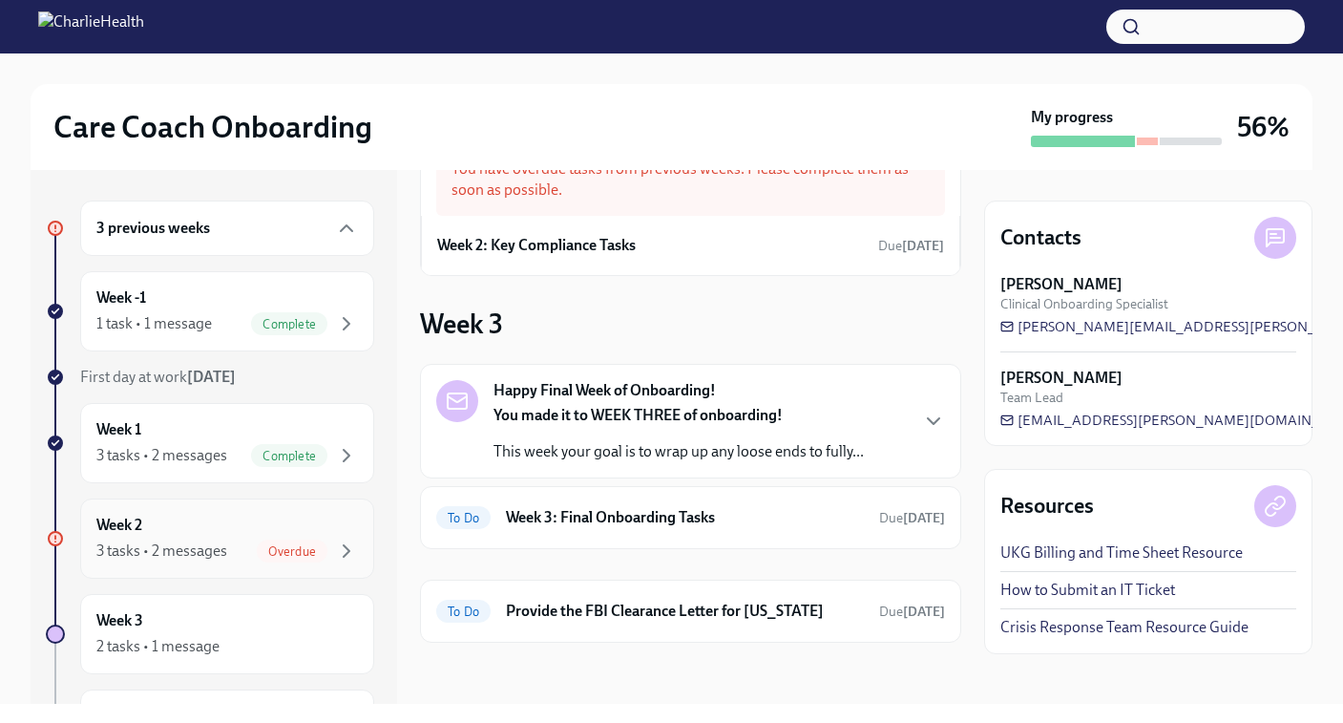
click at [167, 523] on div "Week 2 3 tasks • 2 messages Overdue" at bounding box center [227, 539] width 262 height 48
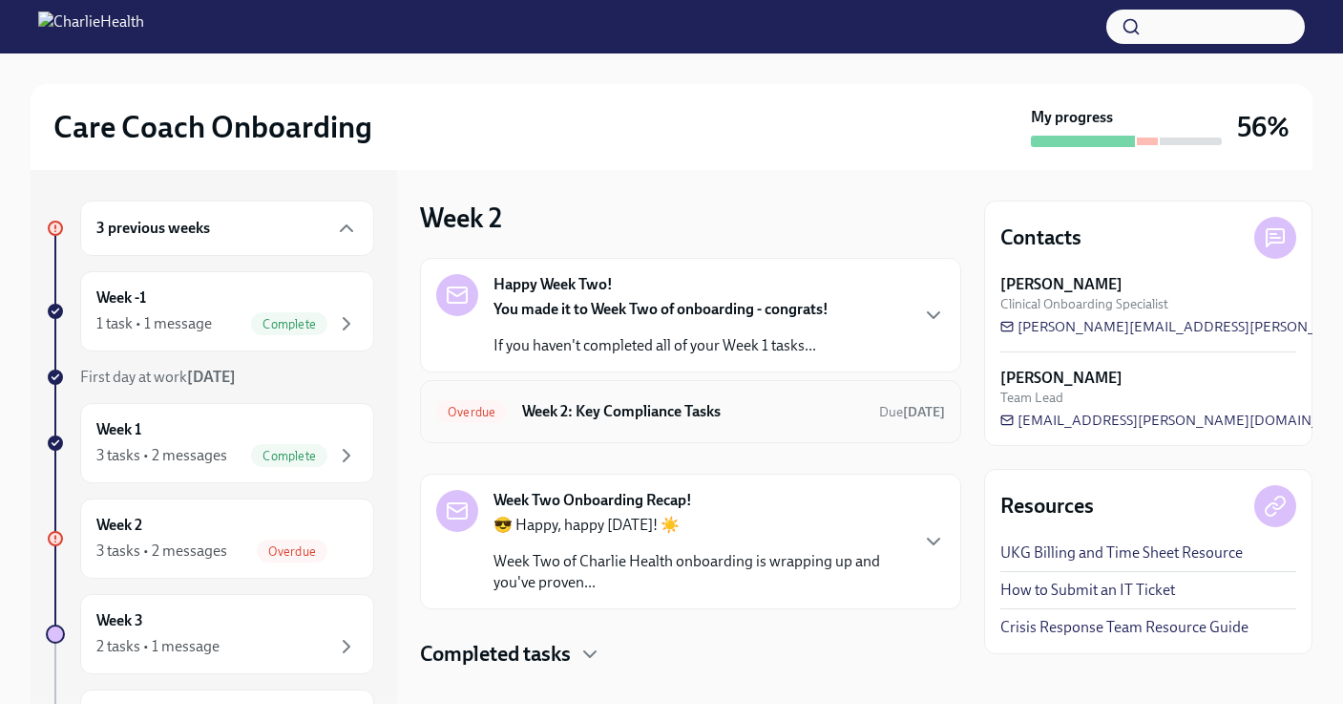
scroll to position [26, 0]
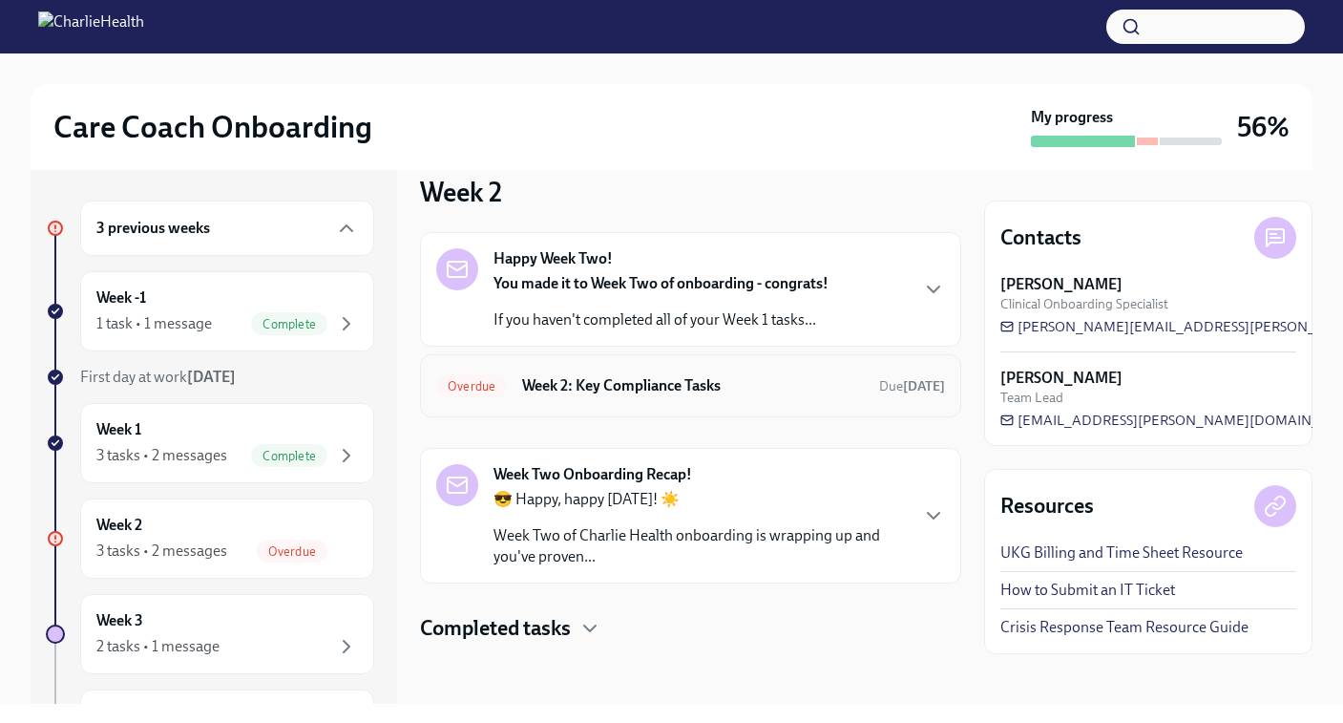
click at [578, 380] on h6 "Week 2: Key Compliance Tasks" at bounding box center [693, 385] width 342 height 21
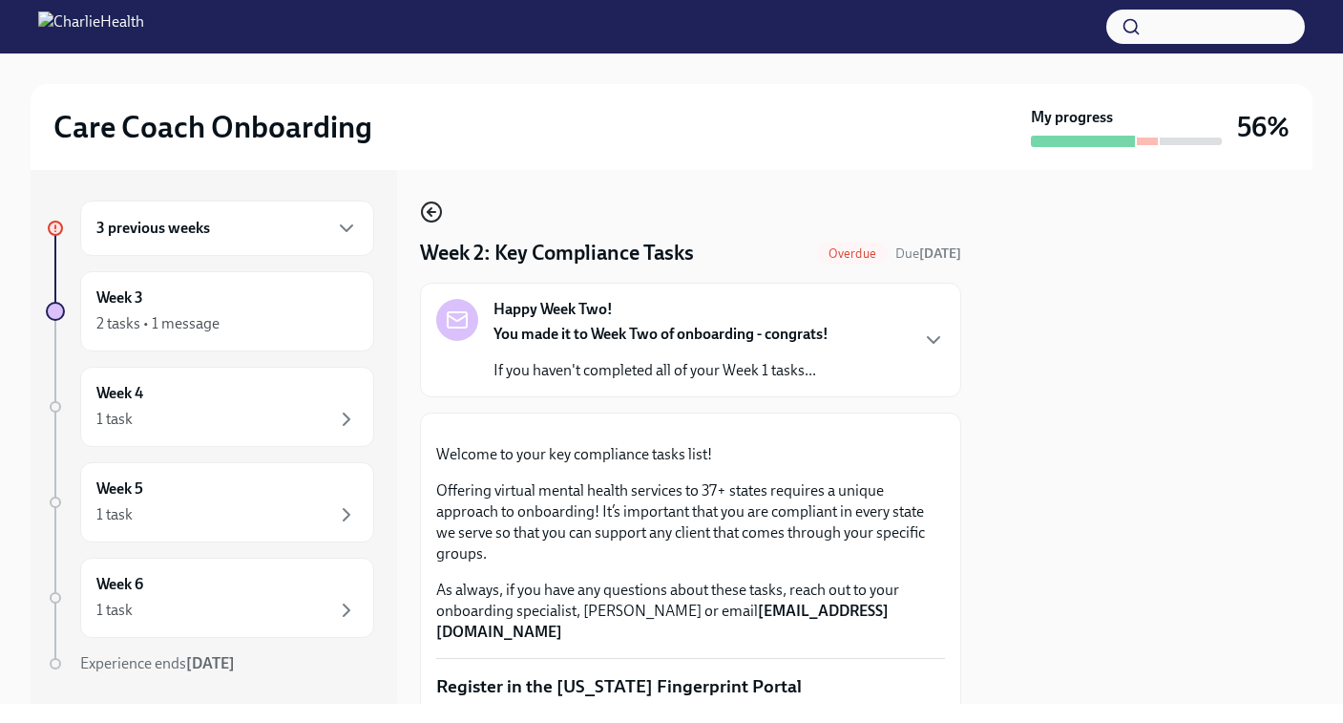
click at [437, 216] on icon "button" at bounding box center [431, 211] width 23 height 23
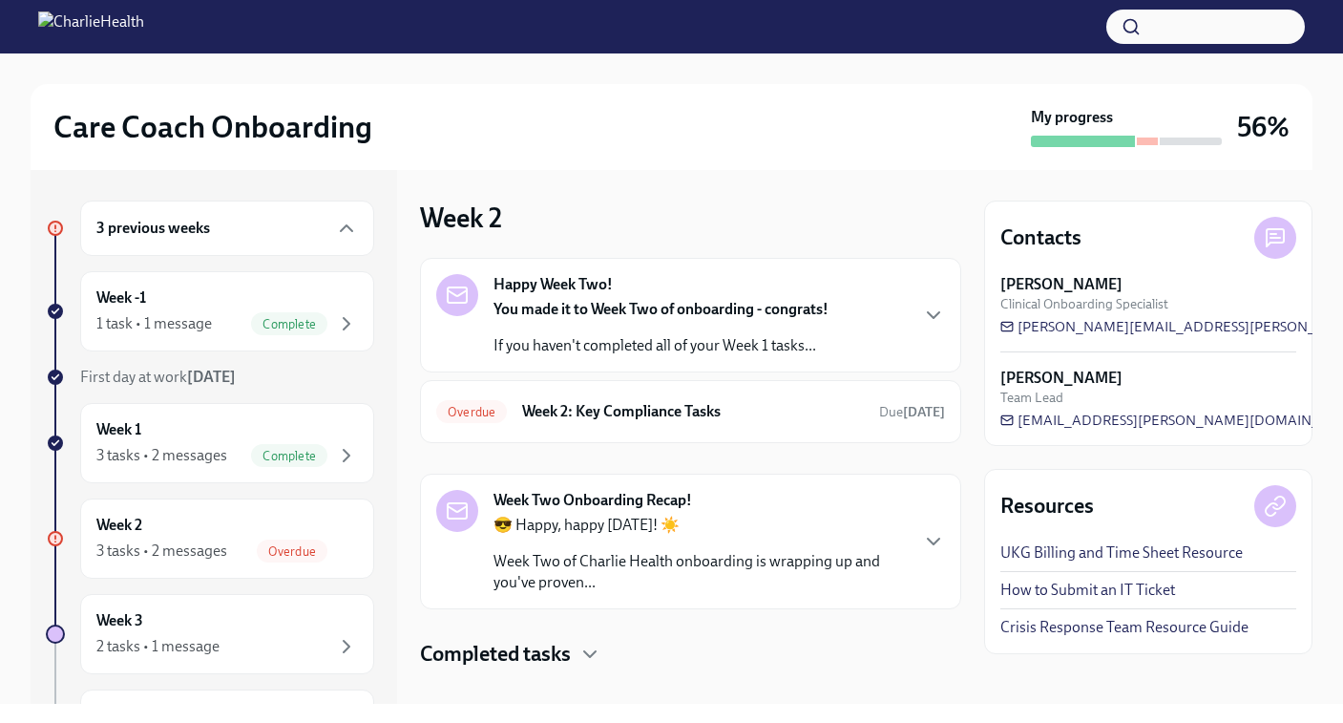
scroll to position [26, 0]
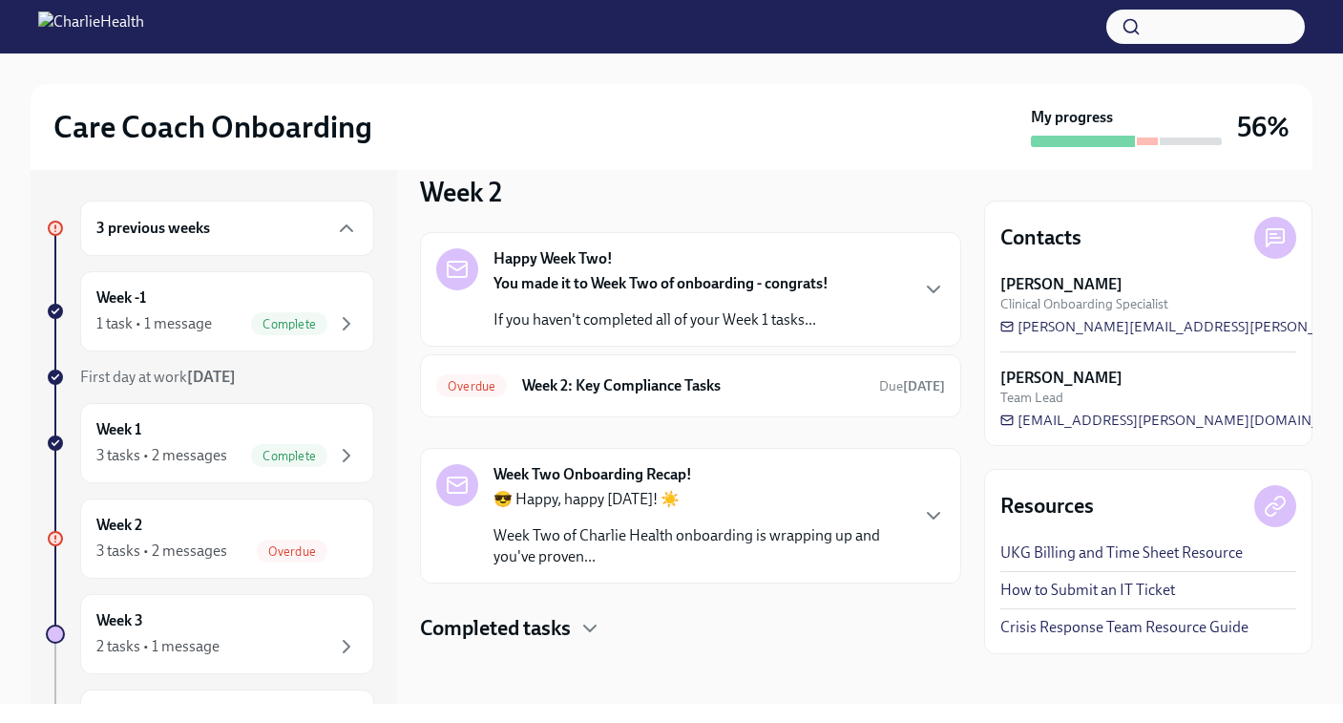
click at [557, 614] on h4 "Completed tasks" at bounding box center [495, 628] width 151 height 29
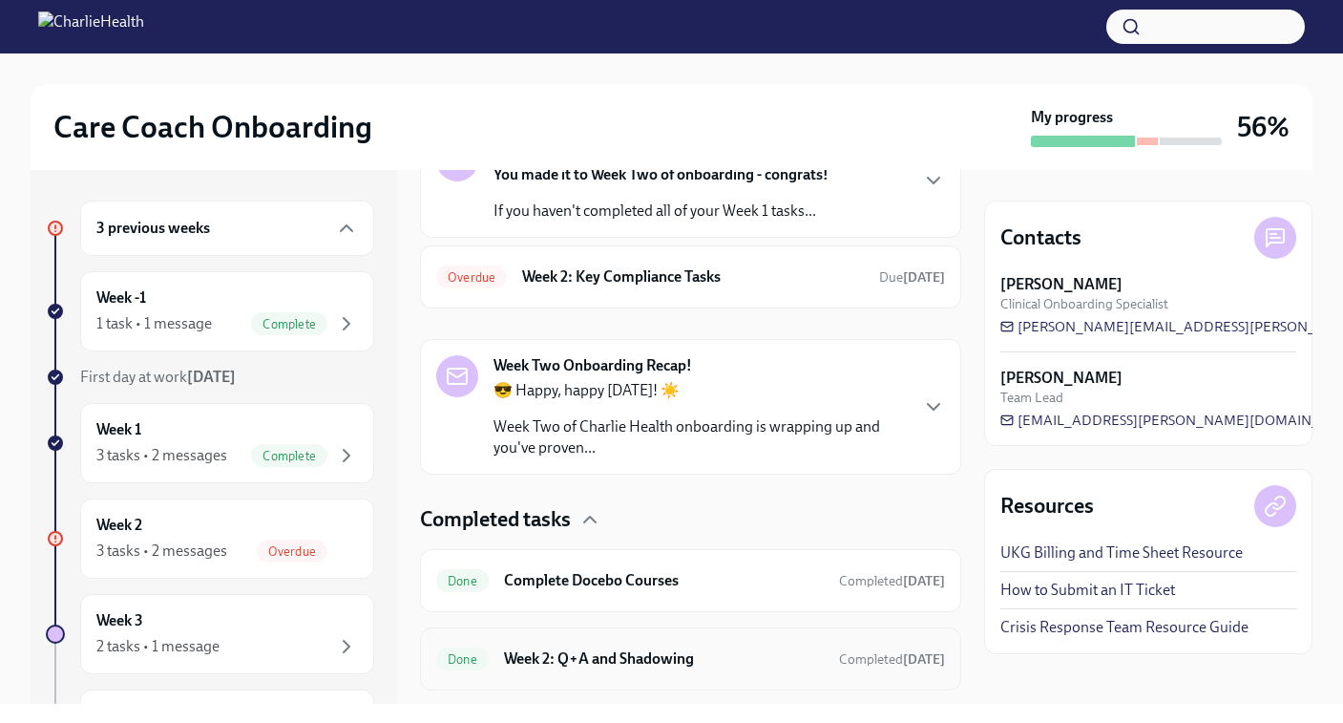
scroll to position [164, 0]
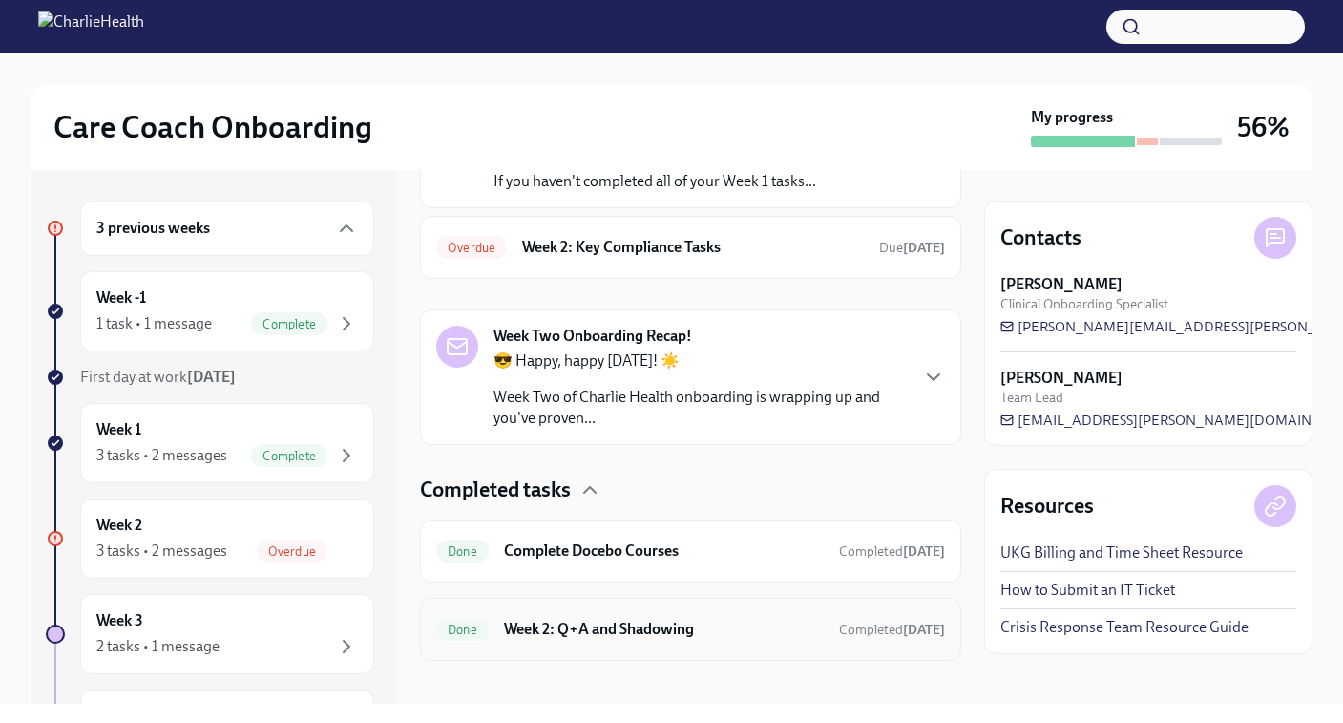
click at [539, 638] on h6 "Week 2: Q+A and Shadowing" at bounding box center [664, 629] width 320 height 21
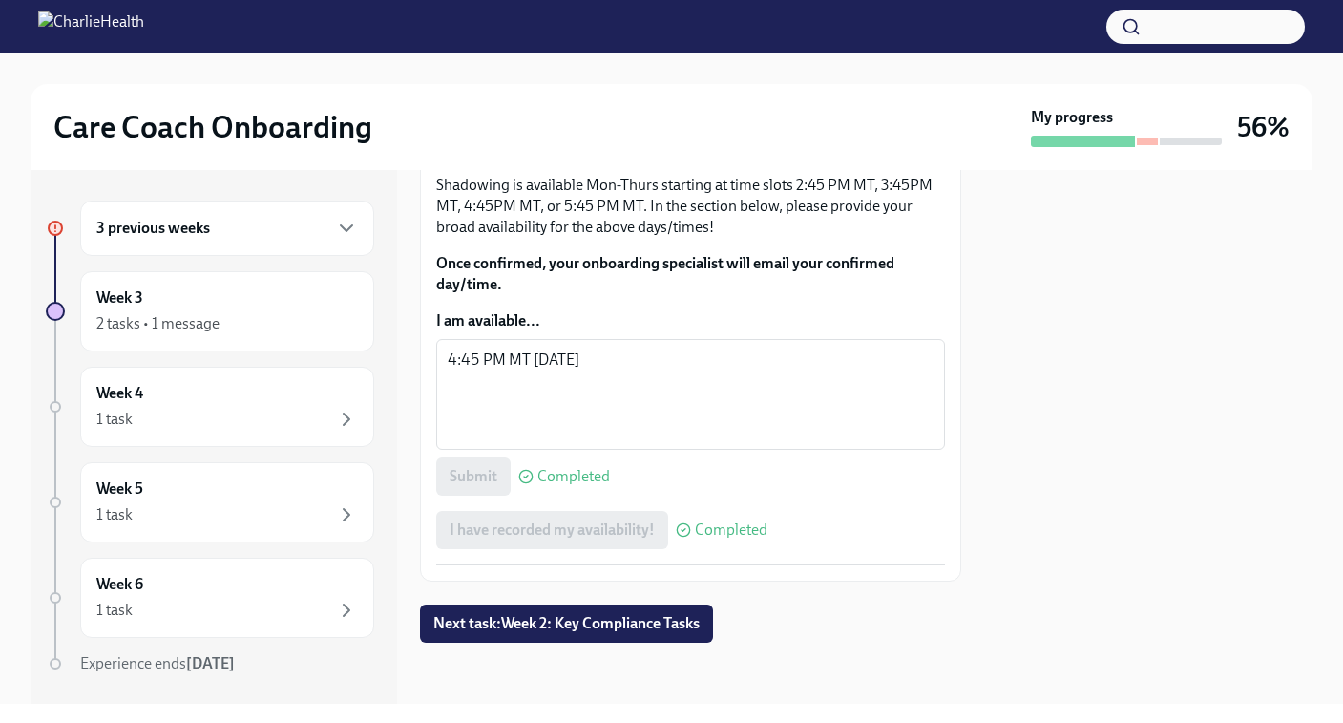
scroll to position [1310, 0]
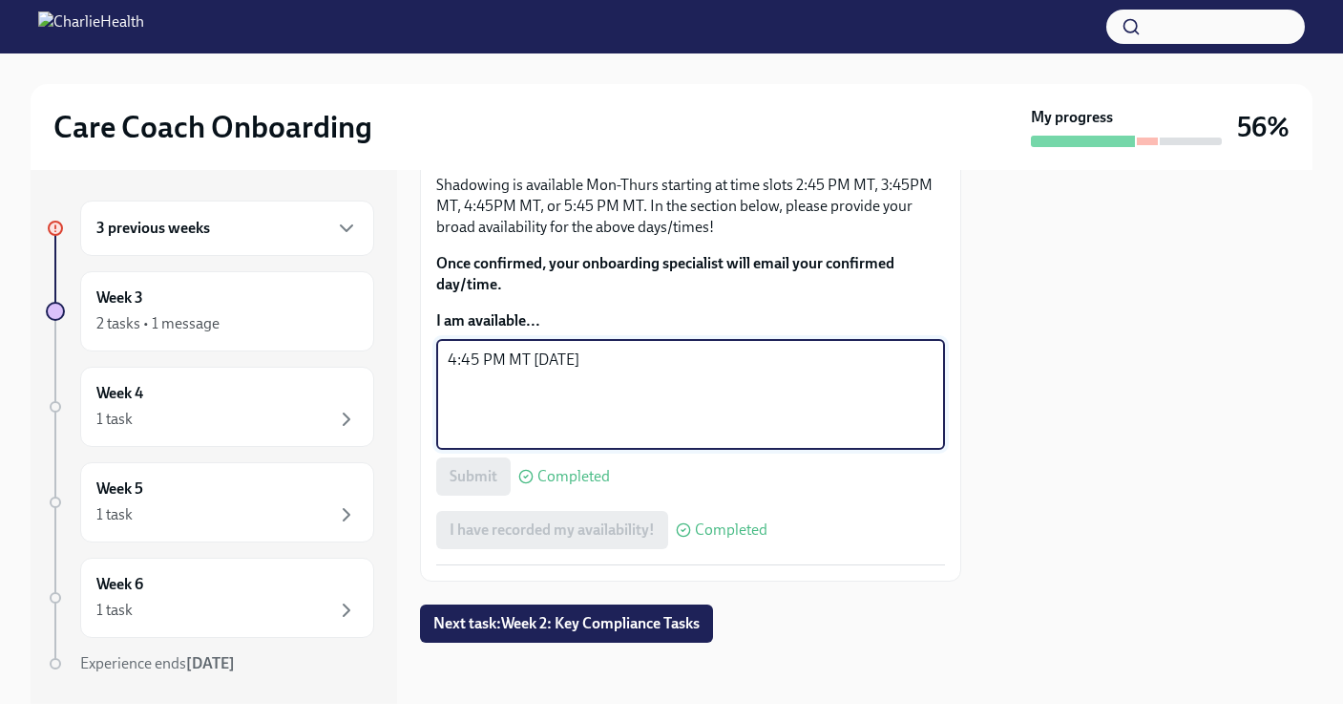
drag, startPoint x: 597, startPoint y: 352, endPoint x: 452, endPoint y: 344, distance: 145.4
click at [452, 344] on div "4:45 PM MT Tuesday x ​" at bounding box center [690, 394] width 509 height 111
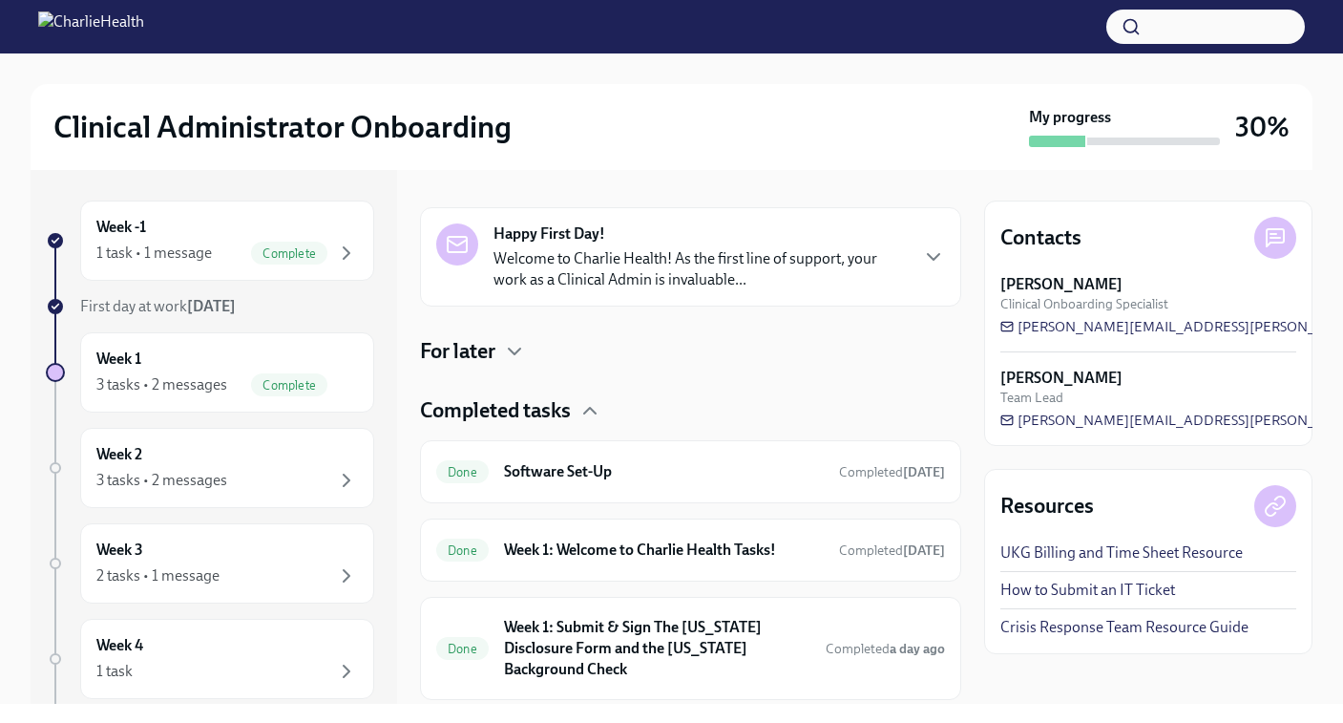
scroll to position [314, 0]
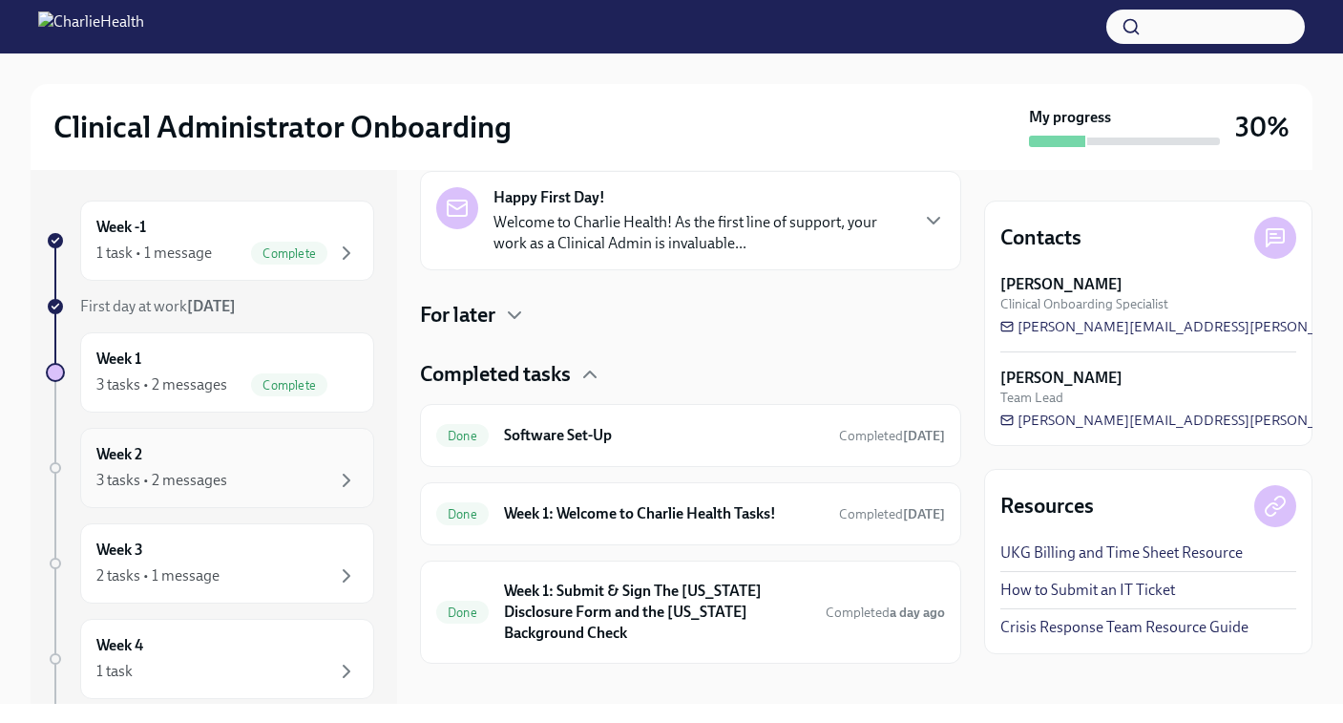
click at [169, 477] on div "3 tasks • 2 messages" at bounding box center [161, 480] width 131 height 21
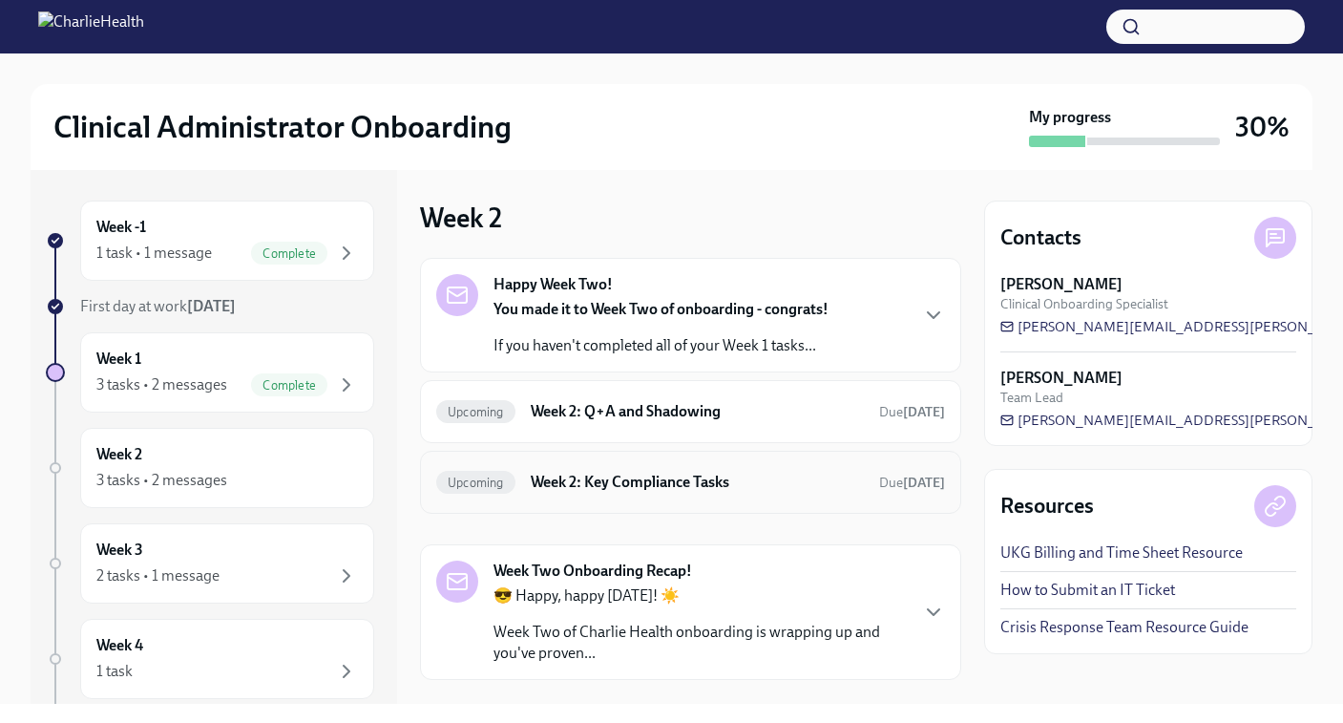
scroll to position [63, 0]
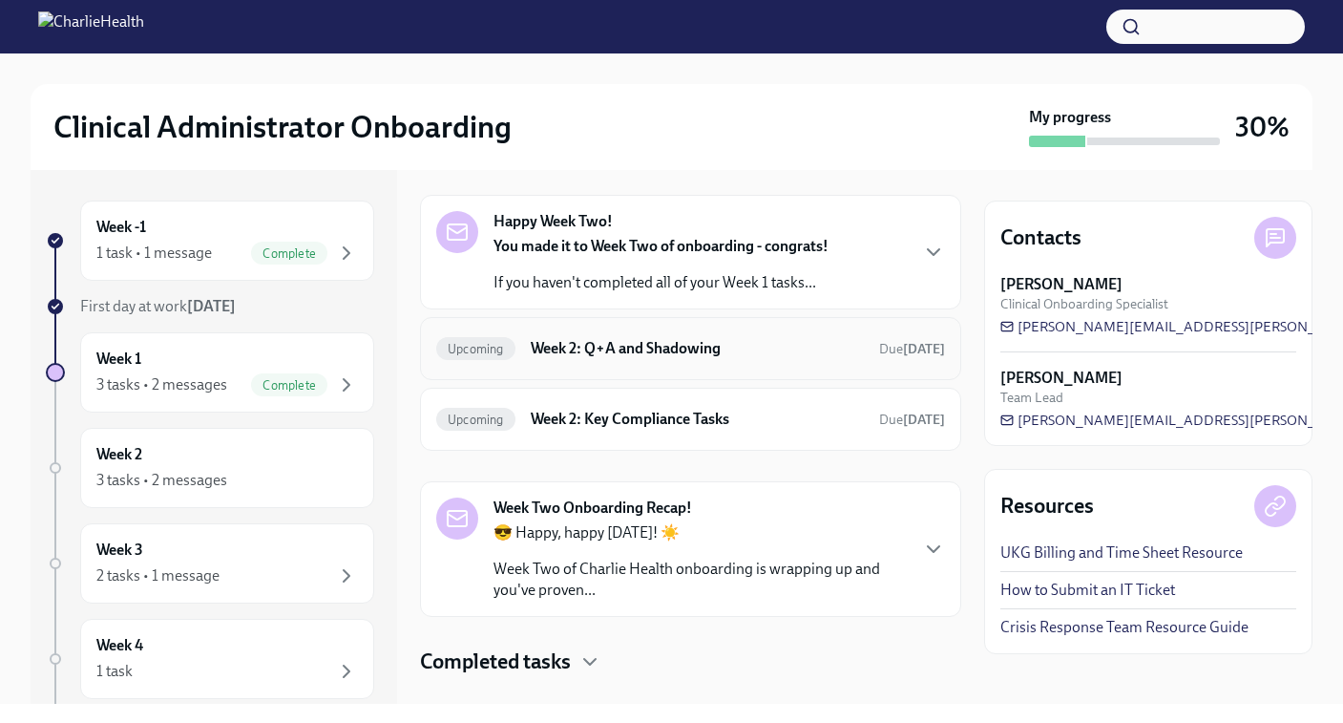
click at [615, 357] on h6 "Week 2: Q+A and Shadowing" at bounding box center [697, 348] width 333 height 21
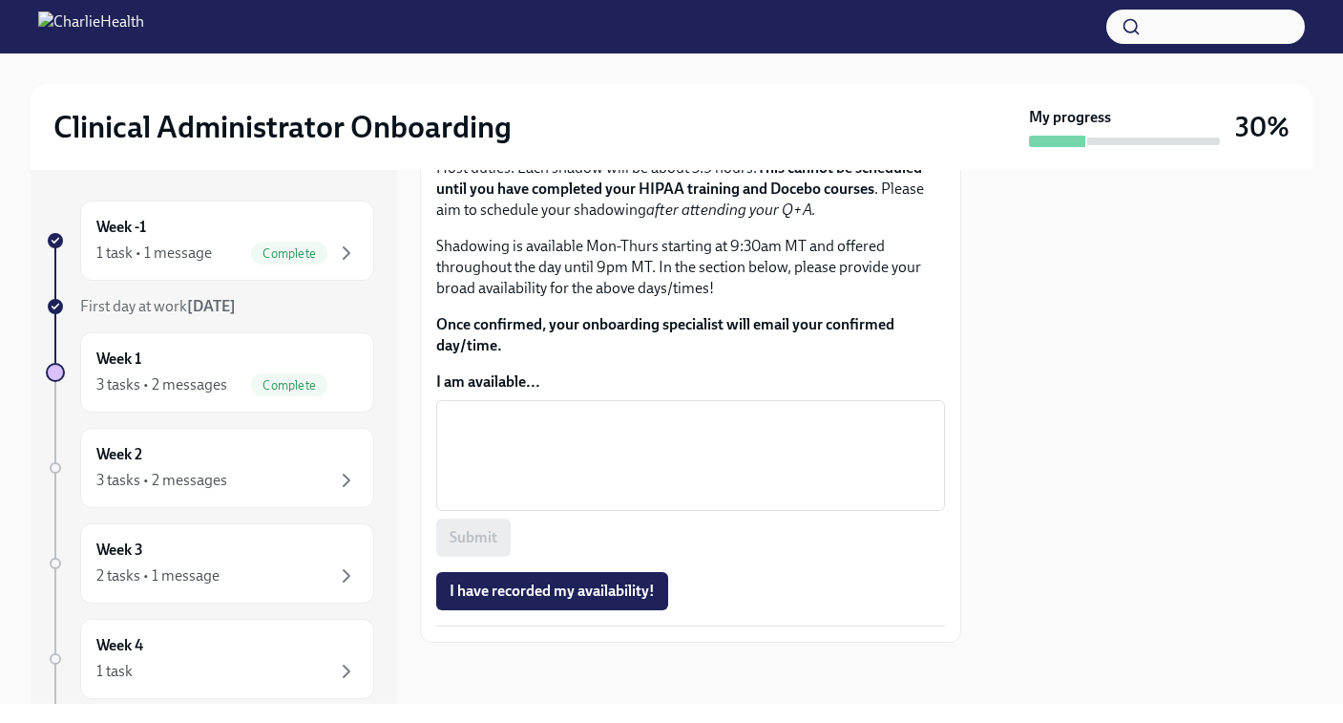
scroll to position [1249, 0]
